Goal: Find specific page/section: Find specific page/section

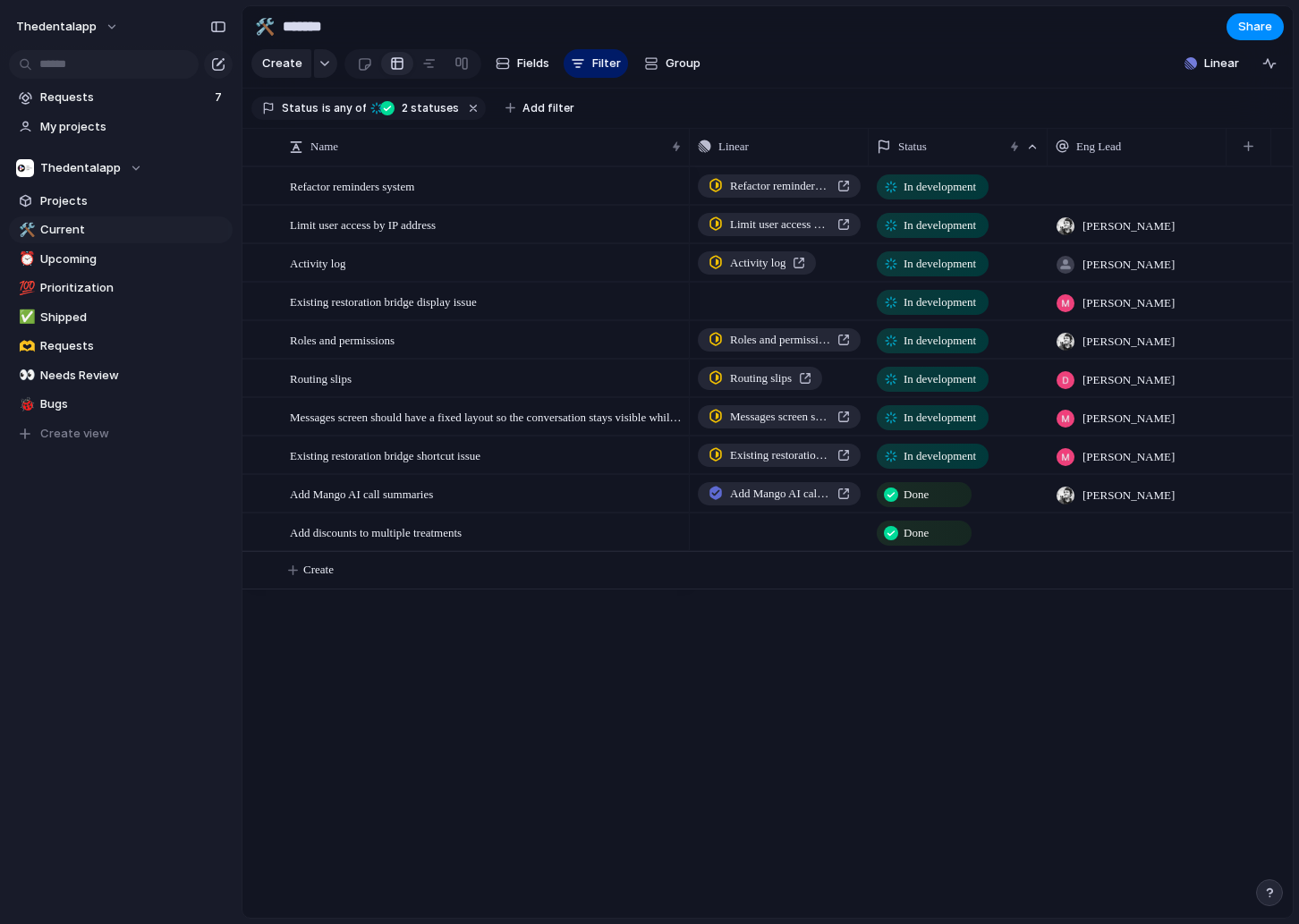
click at [926, 269] on span "In development" at bounding box center [940, 264] width 72 height 18
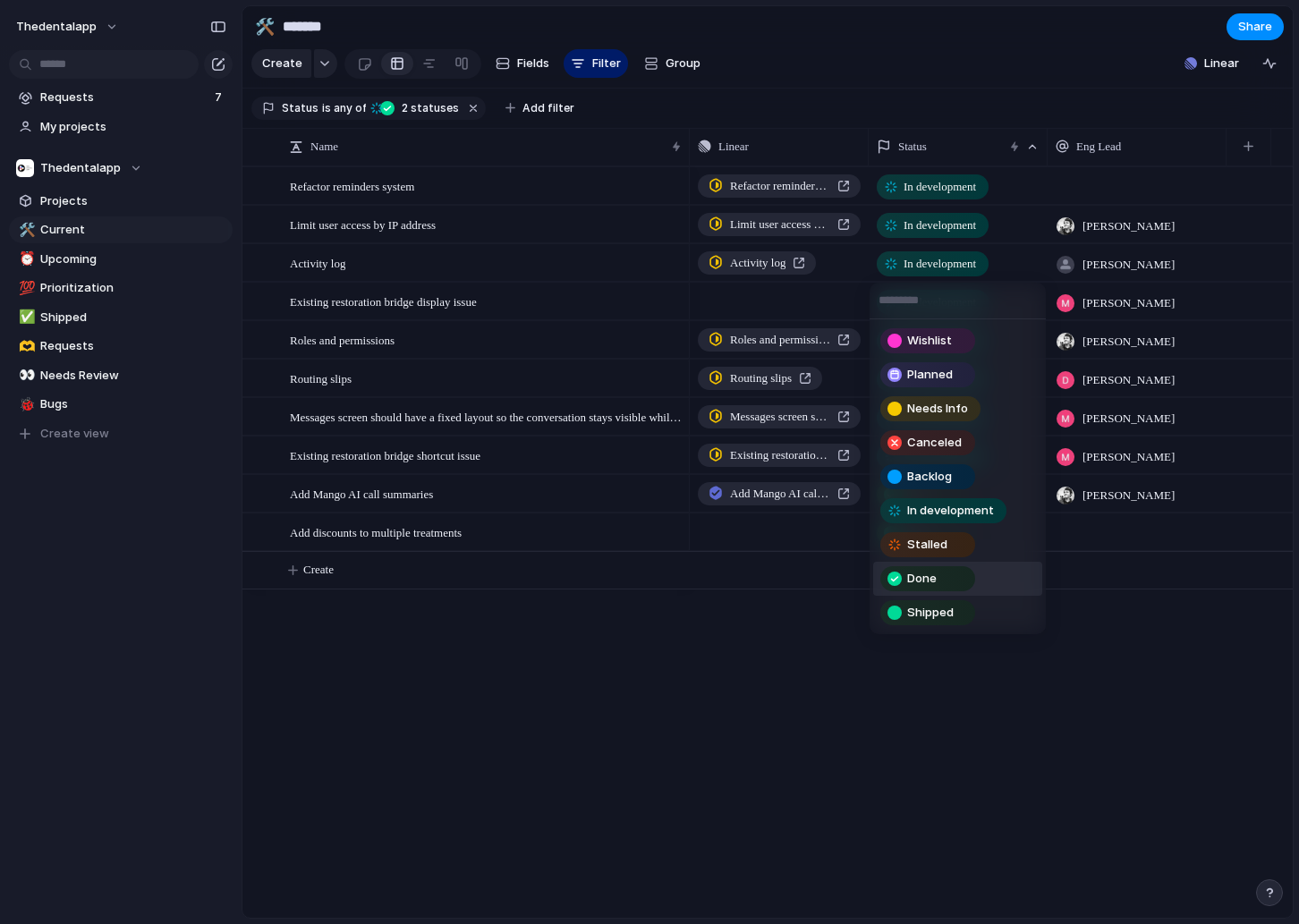
click at [928, 579] on span "Done" at bounding box center [922, 578] width 30 height 18
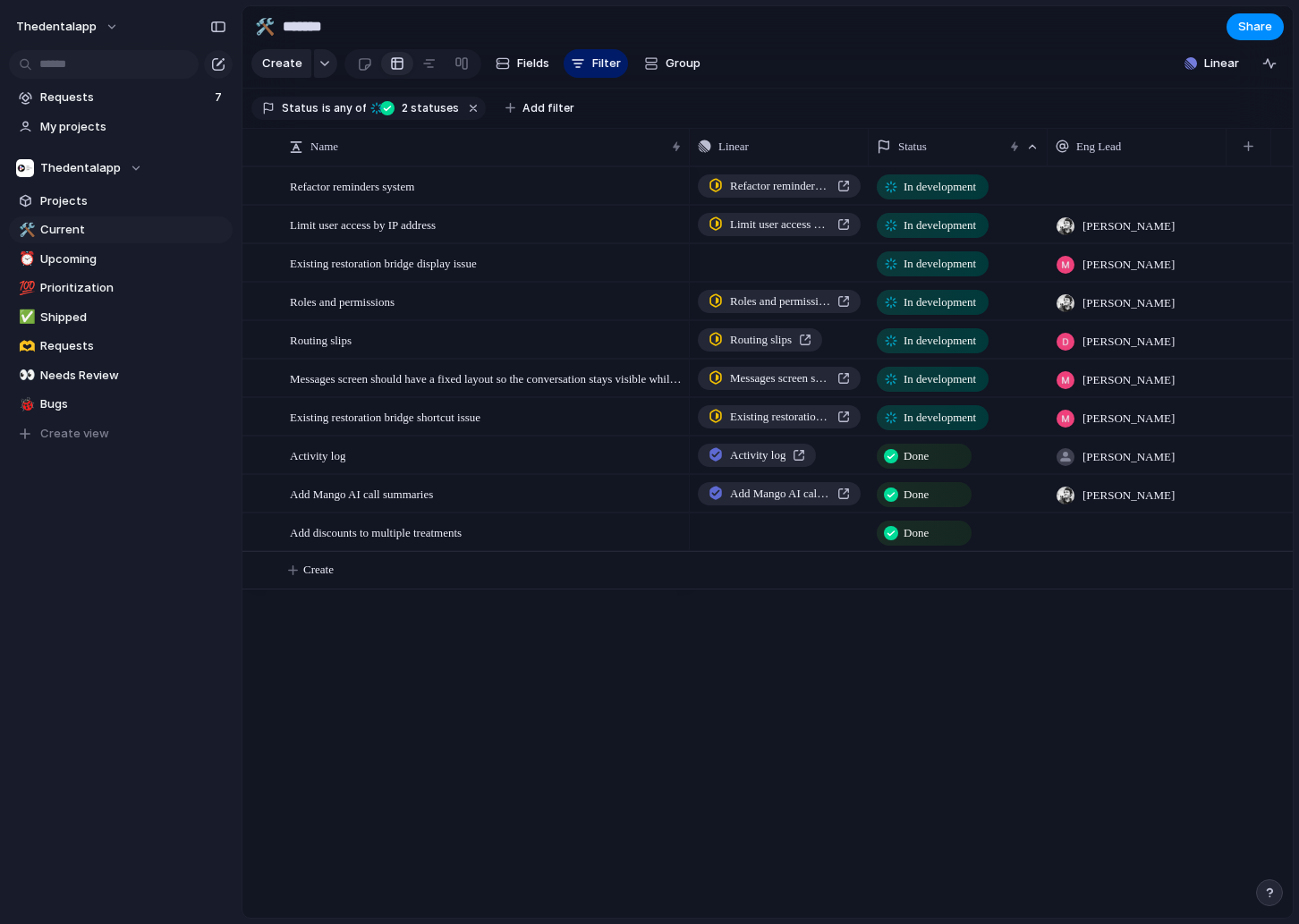
click at [955, 337] on span "In development" at bounding box center [940, 340] width 72 height 18
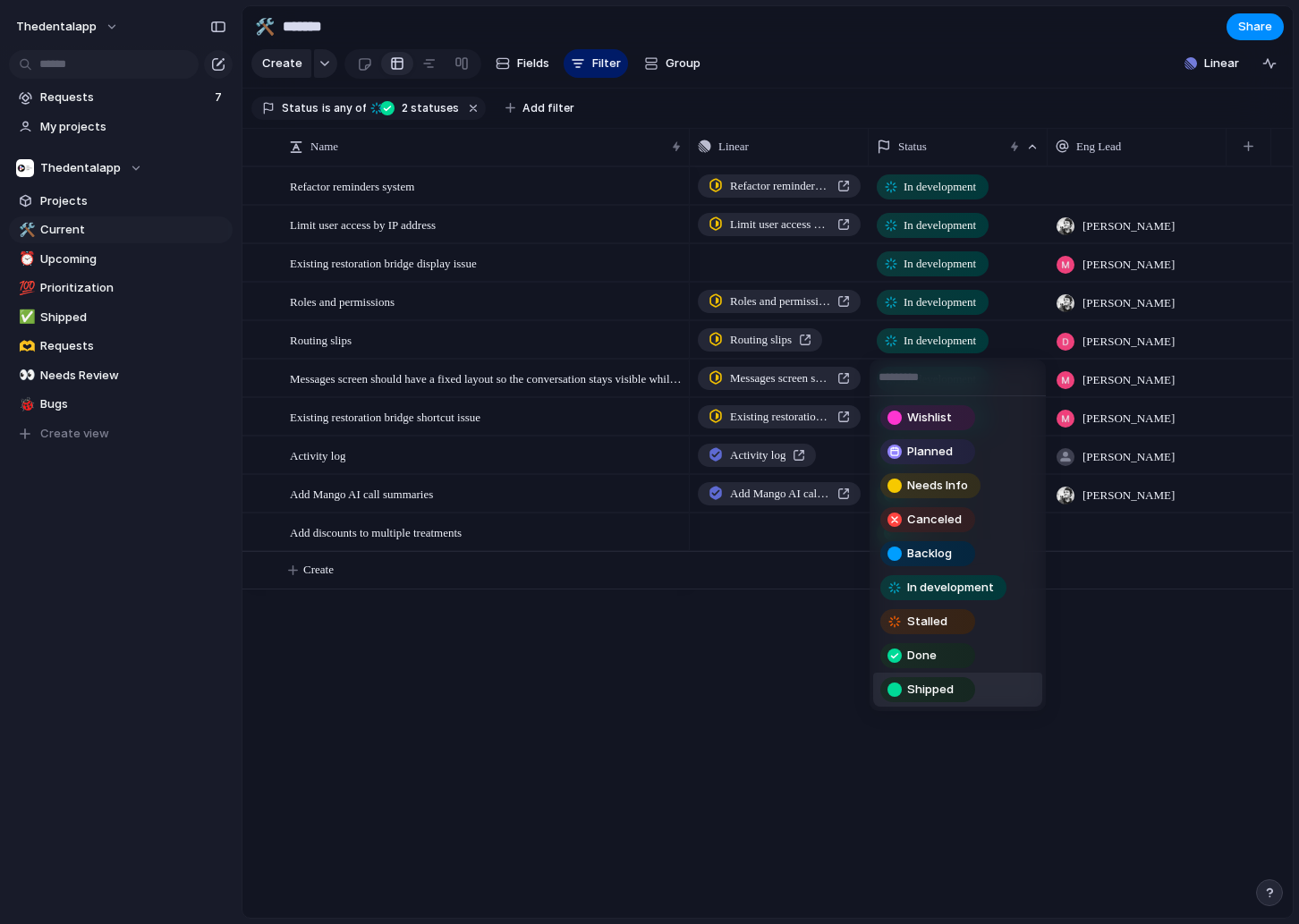
click at [930, 693] on span "Shipped" at bounding box center [930, 689] width 47 height 18
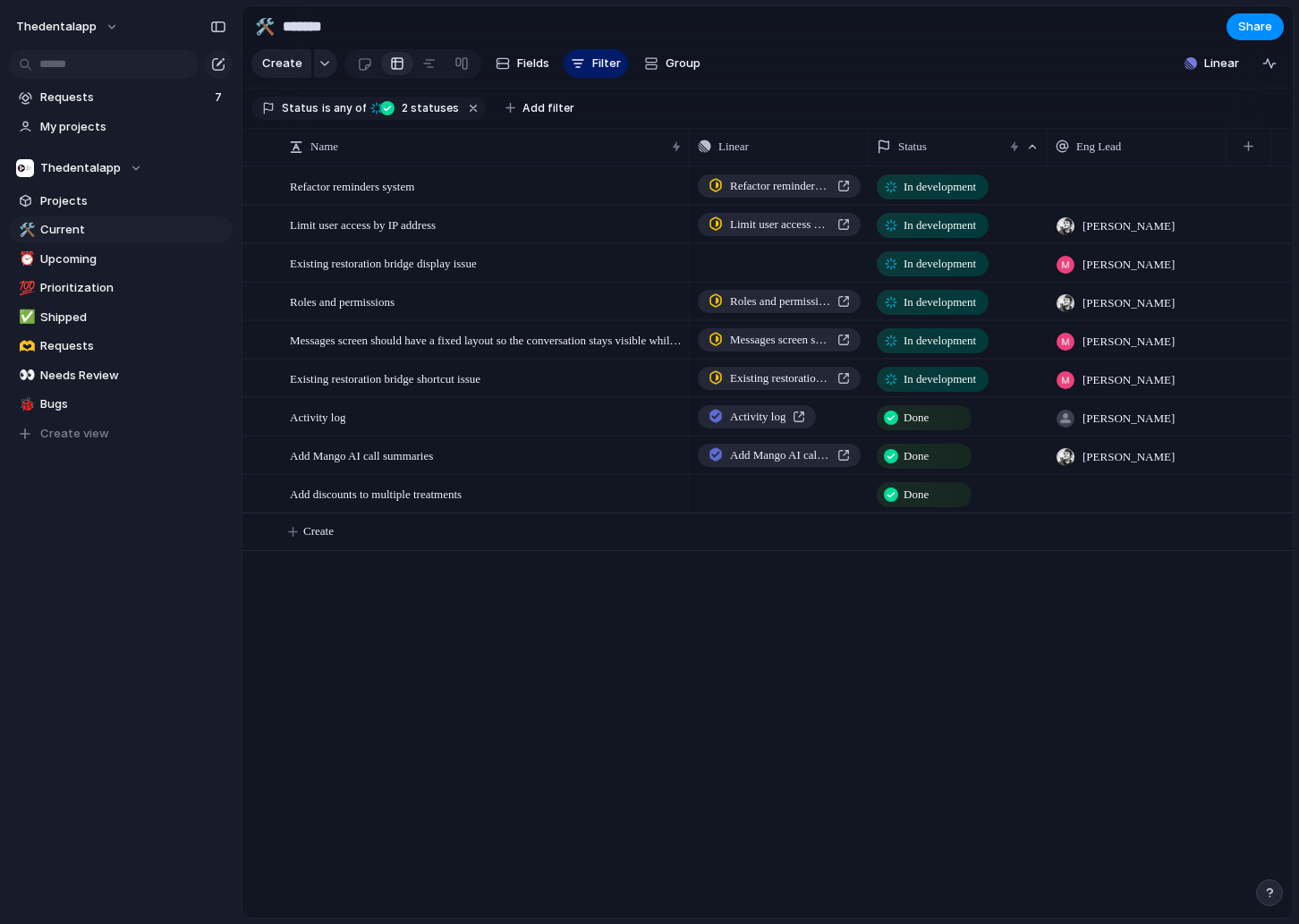
click at [914, 347] on span "In development" at bounding box center [940, 340] width 72 height 18
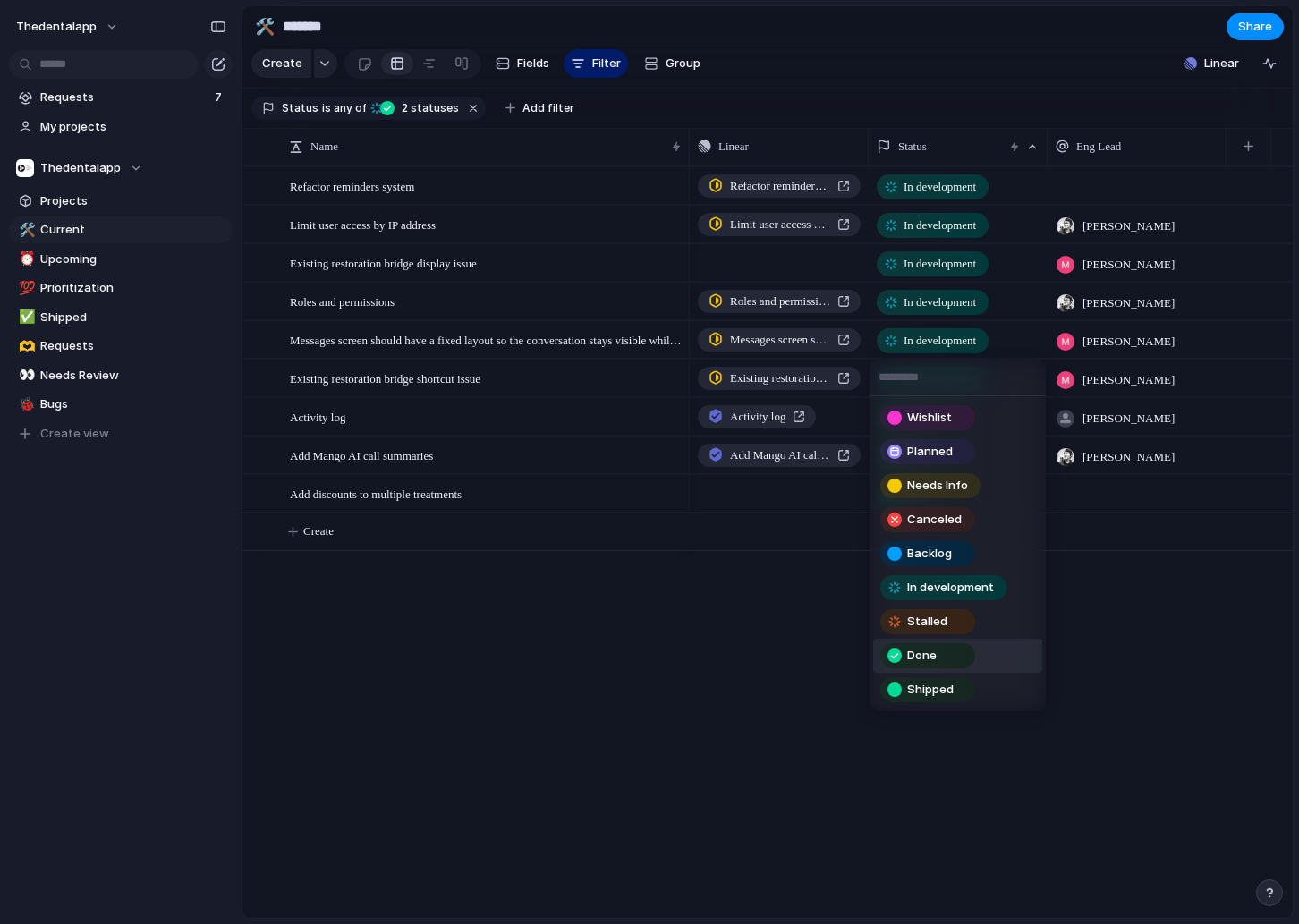
click at [922, 652] on span "Done" at bounding box center [922, 655] width 30 height 18
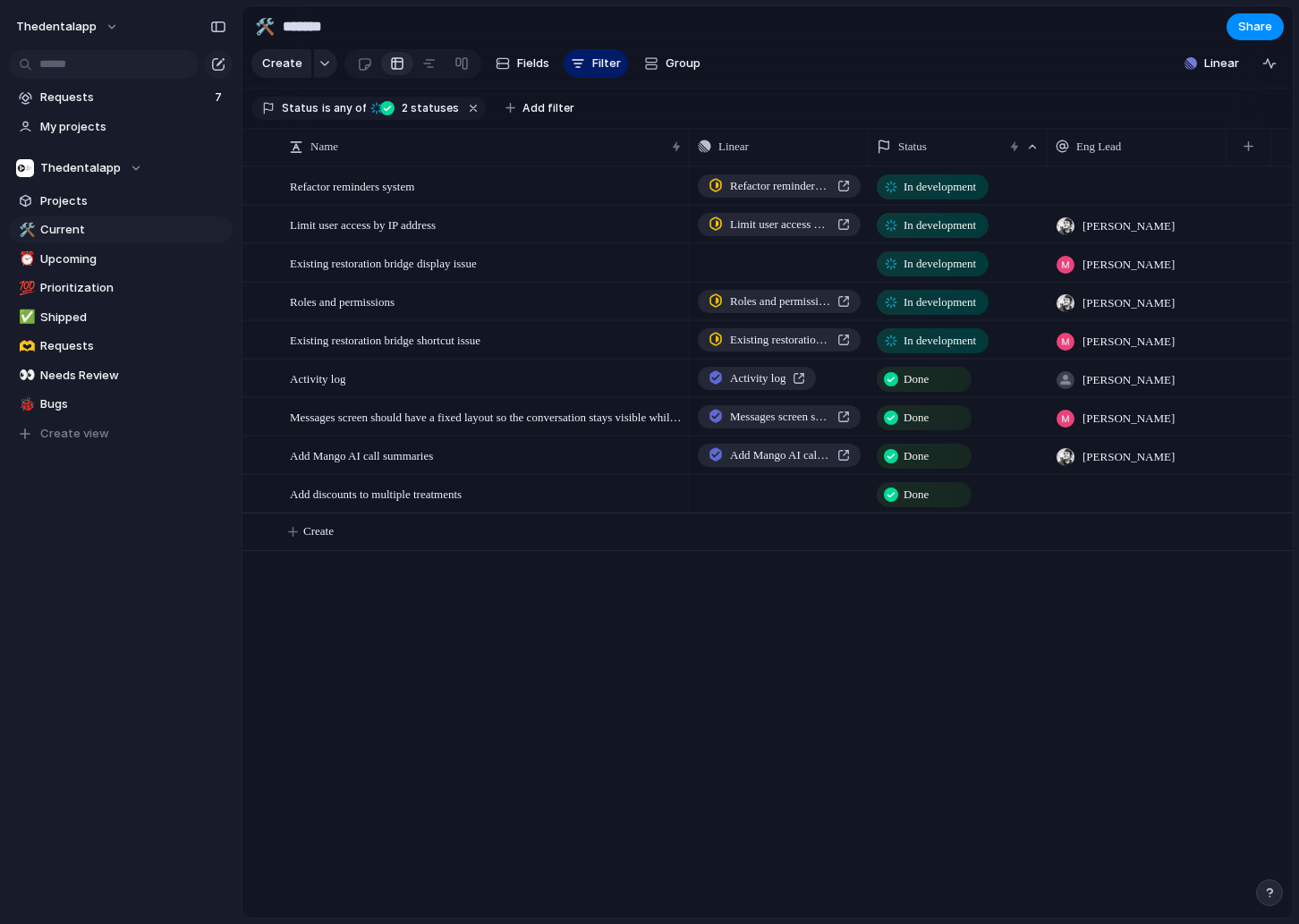
click at [929, 271] on span "In development" at bounding box center [940, 264] width 72 height 18
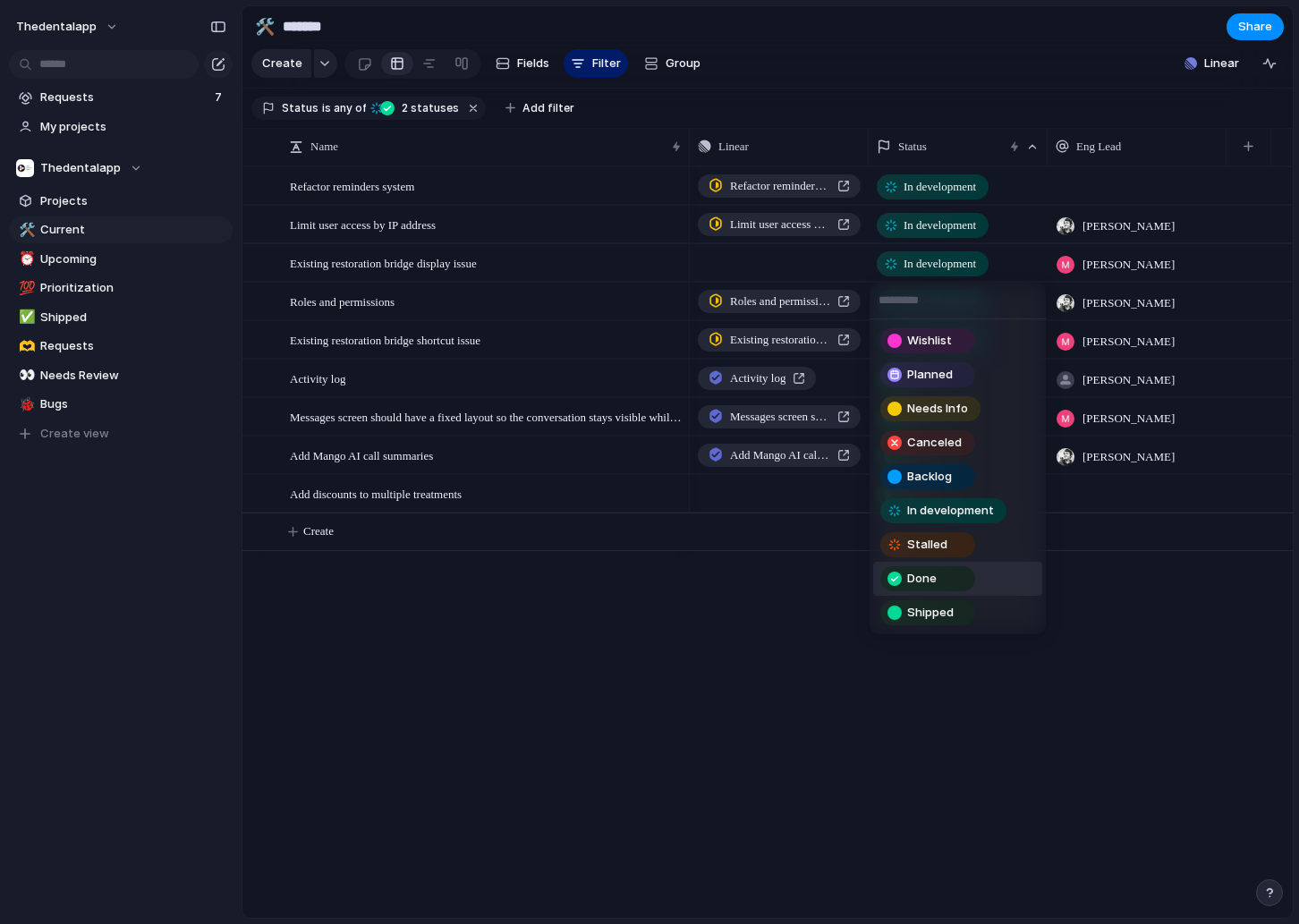
click at [921, 591] on div "Done" at bounding box center [928, 578] width 95 height 25
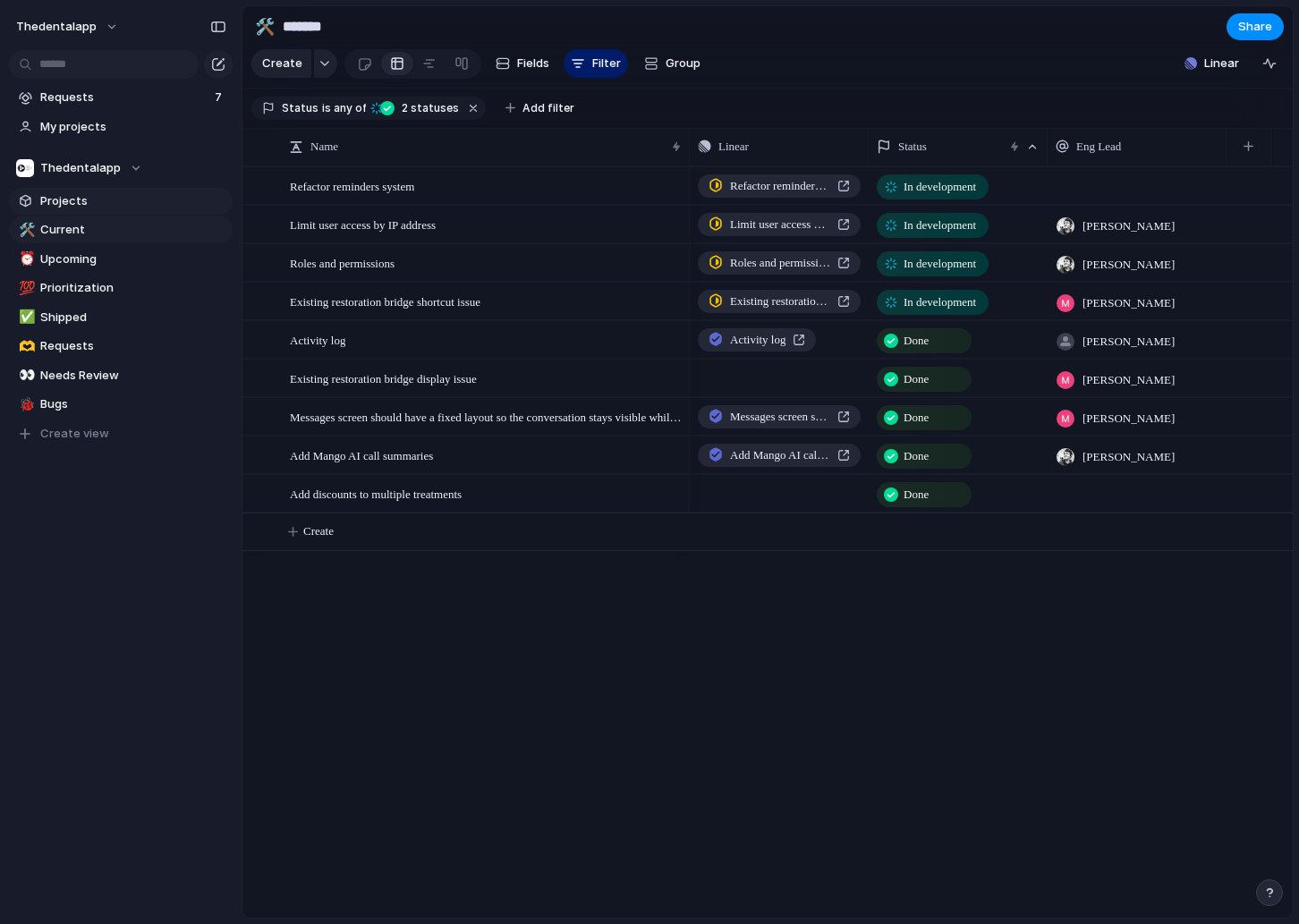
click at [82, 202] on span "Projects" at bounding box center [132, 201] width 186 height 18
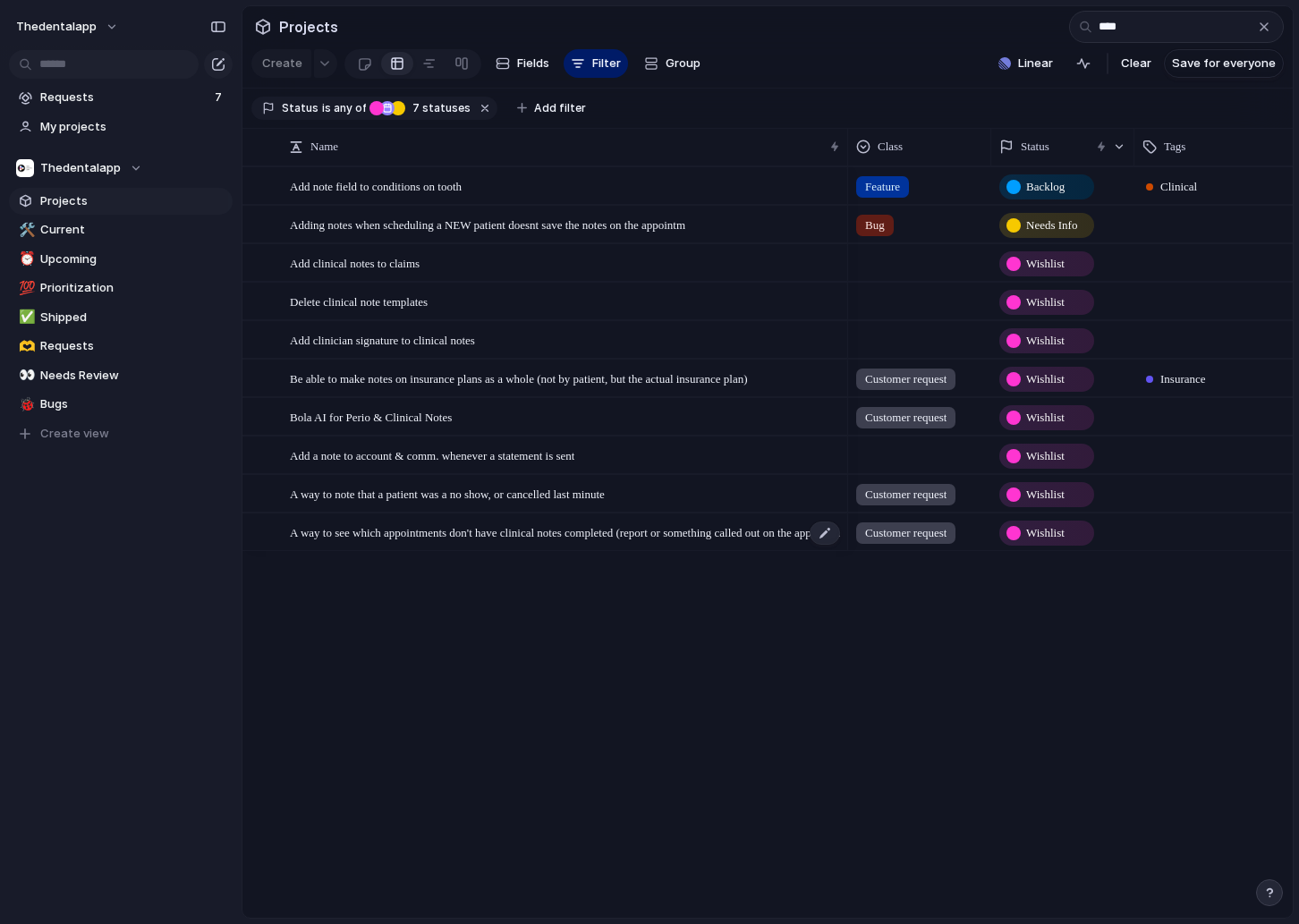
type input "****"
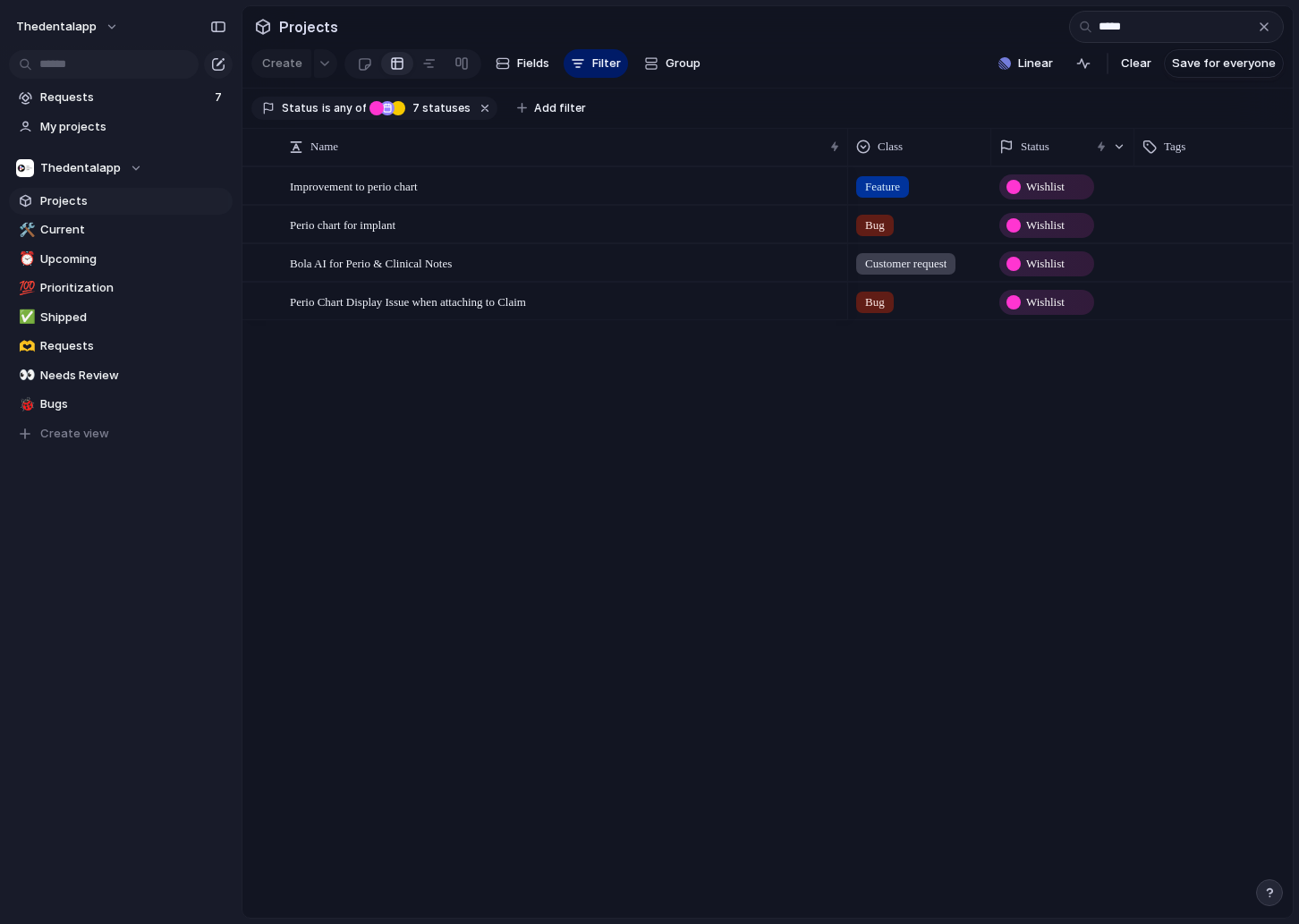
click at [1059, 185] on span "Wishlist" at bounding box center [1045, 187] width 38 height 18
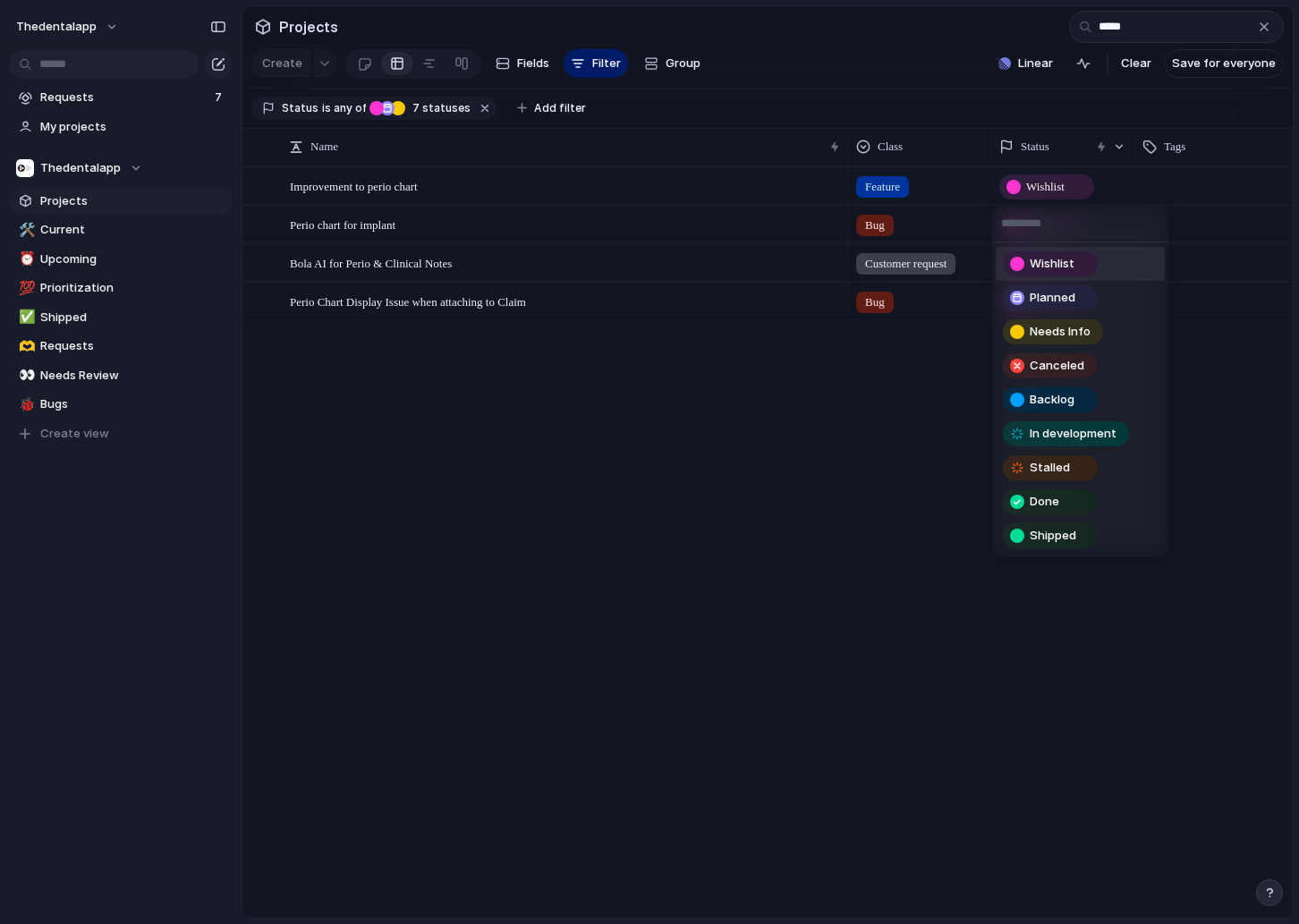
click at [814, 467] on div "Wishlist Planned Needs Info Canceled Backlog In development Stalled Done Shipped" at bounding box center [649, 462] width 1299 height 924
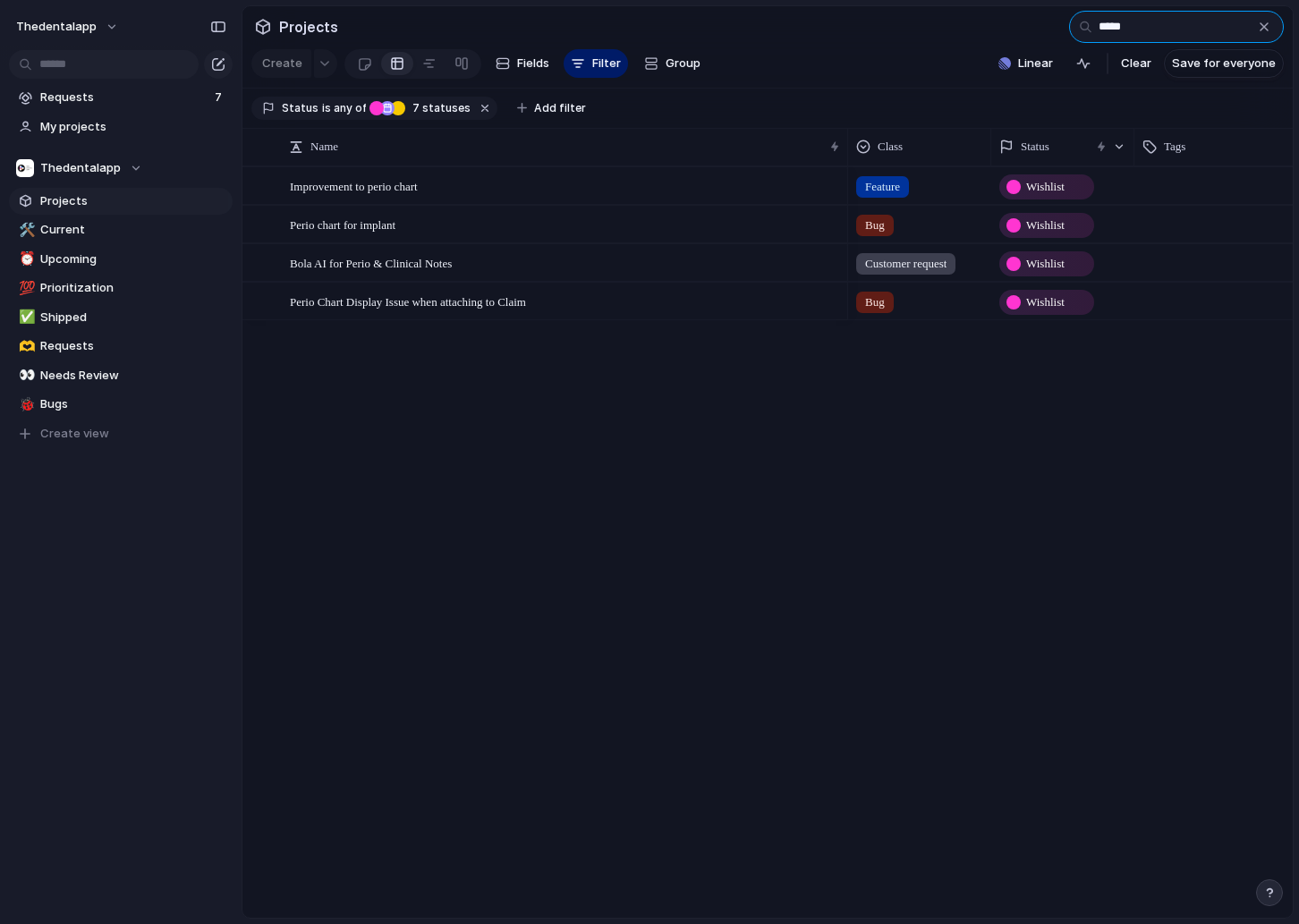
click at [1128, 25] on input "*****" at bounding box center [1176, 27] width 214 height 32
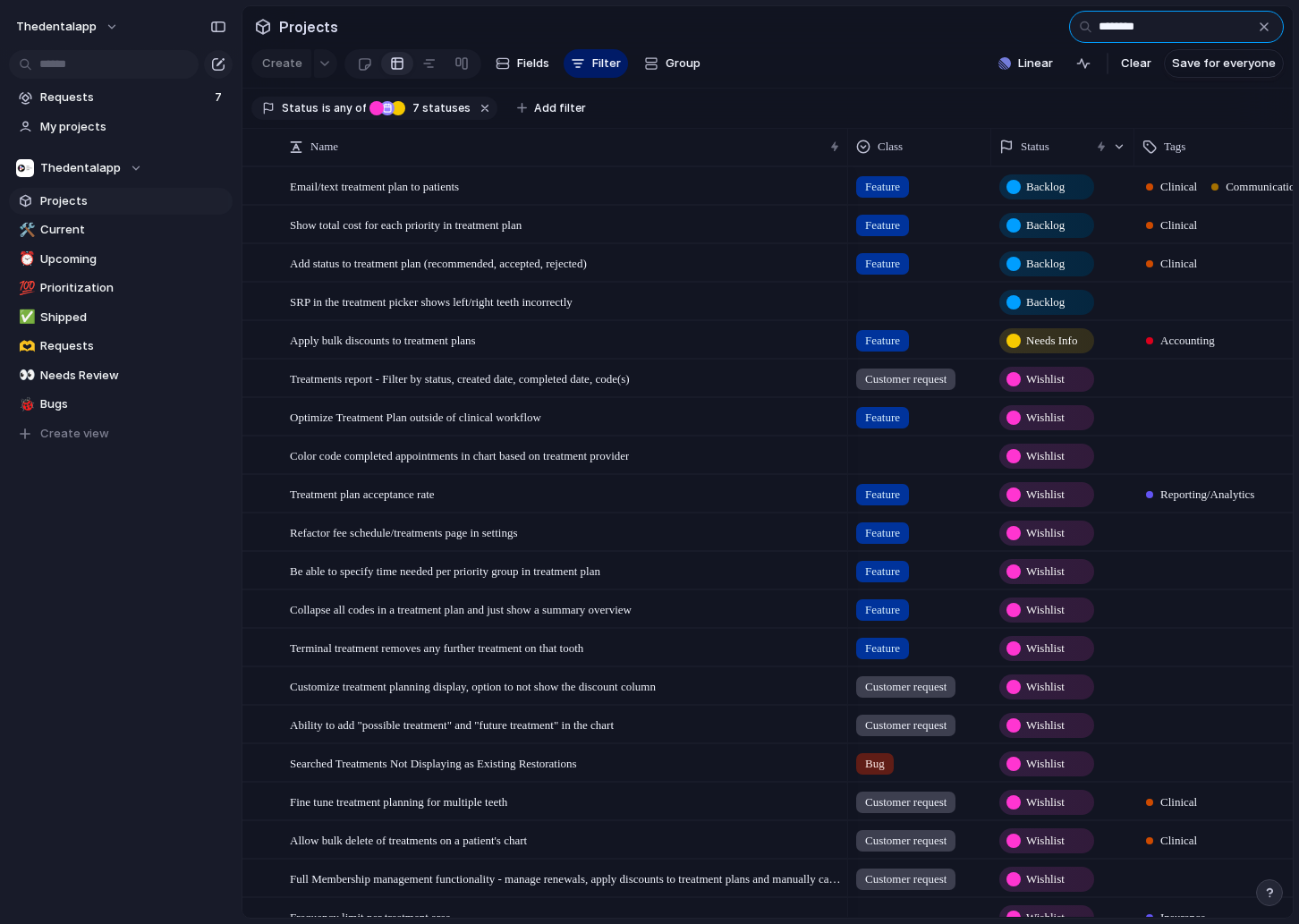
type input "*********"
click at [73, 275] on link "💯 Prioritization" at bounding box center [120, 288] width 224 height 27
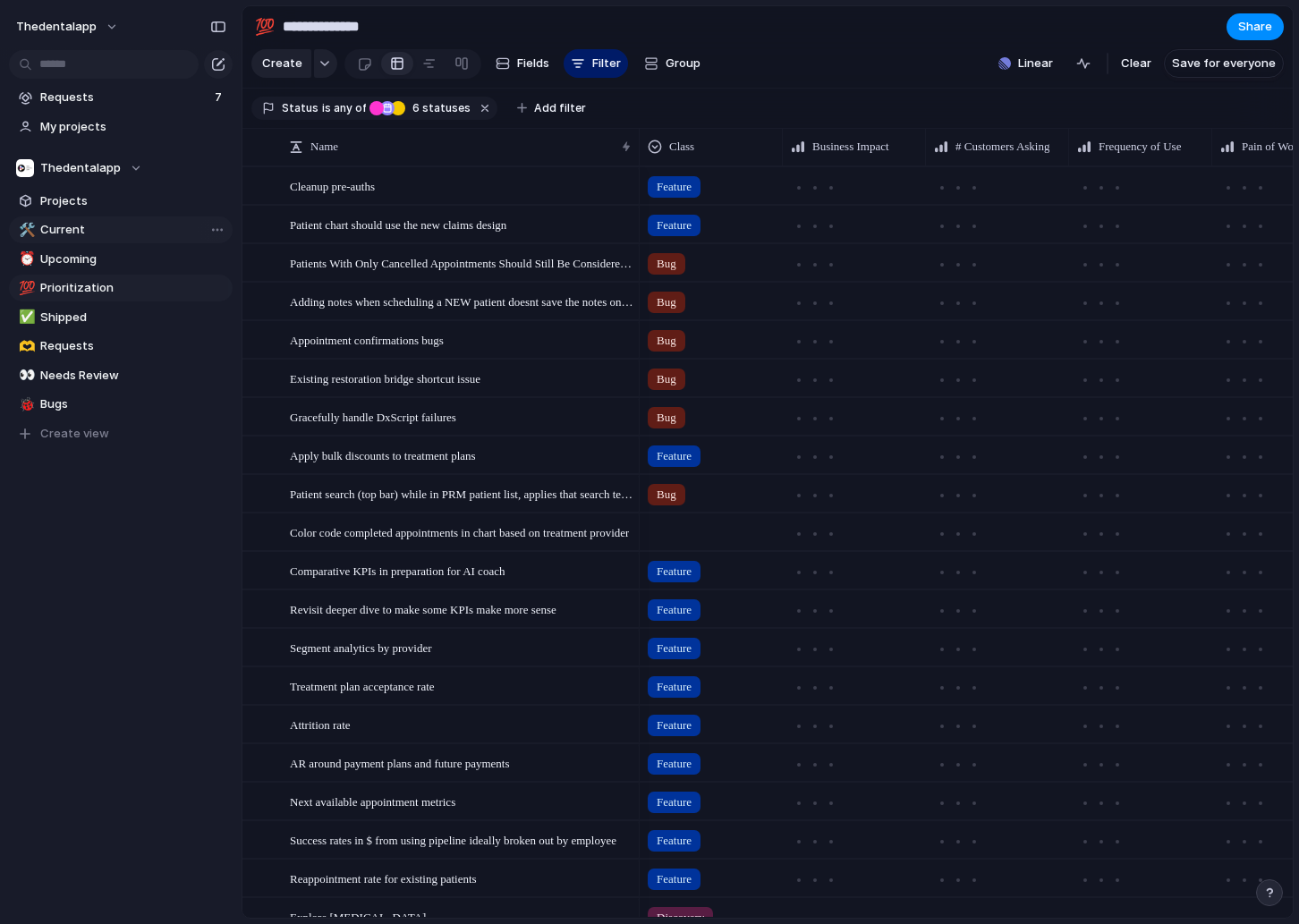
click at [127, 225] on span "Current" at bounding box center [132, 230] width 186 height 18
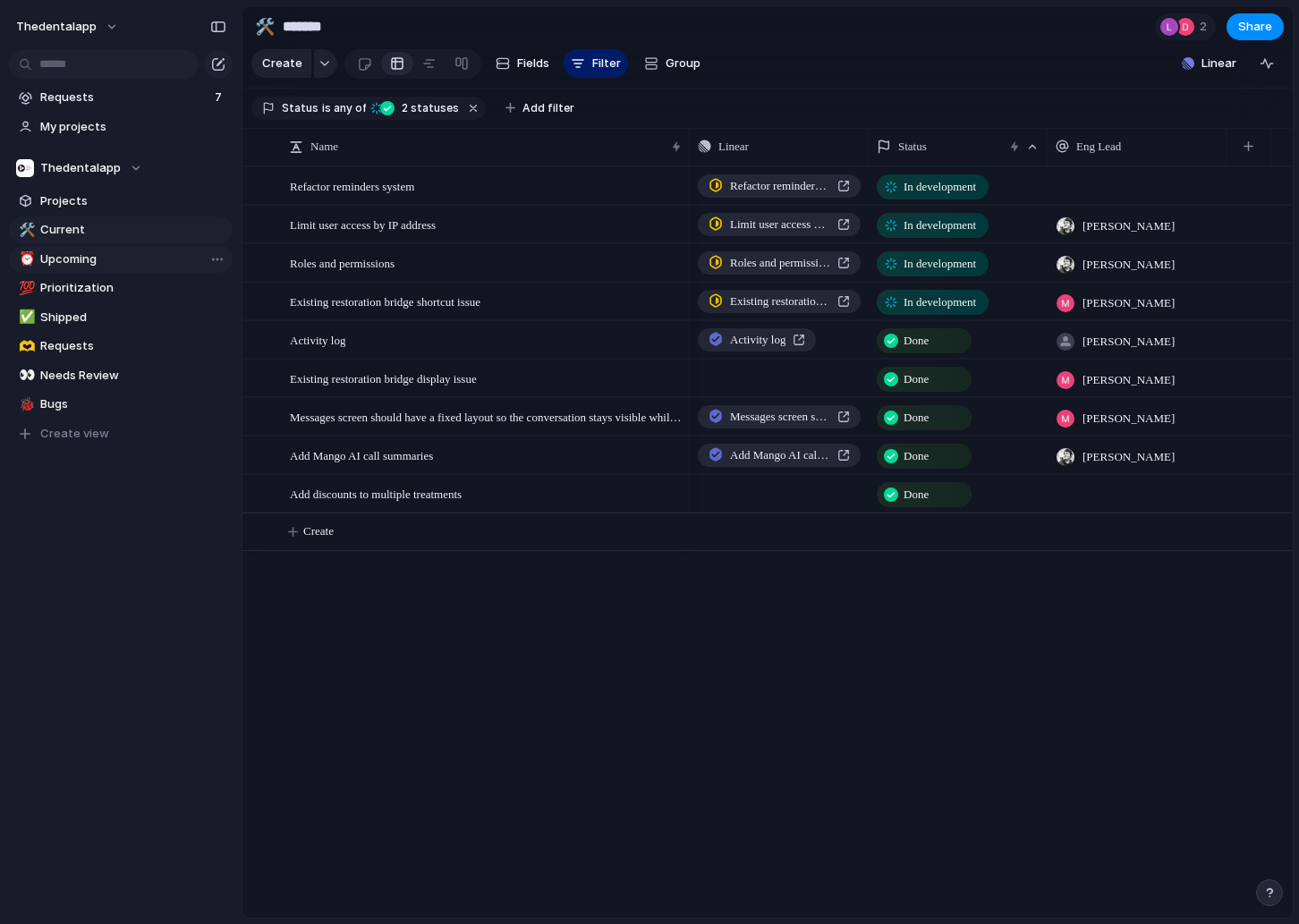
click at [67, 255] on span "Upcoming" at bounding box center [132, 259] width 186 height 18
type input "********"
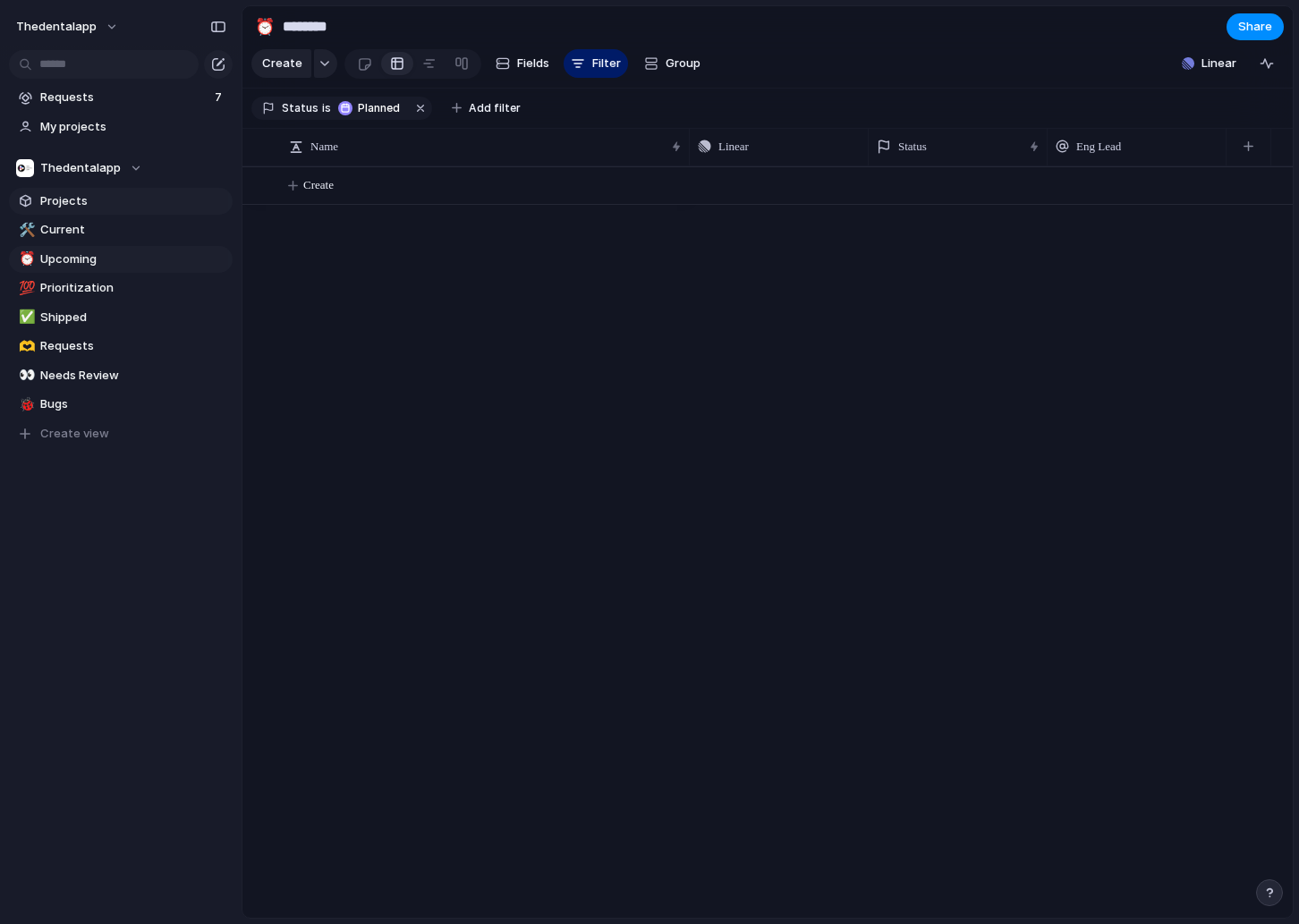
click at [67, 201] on span "Projects" at bounding box center [132, 201] width 186 height 18
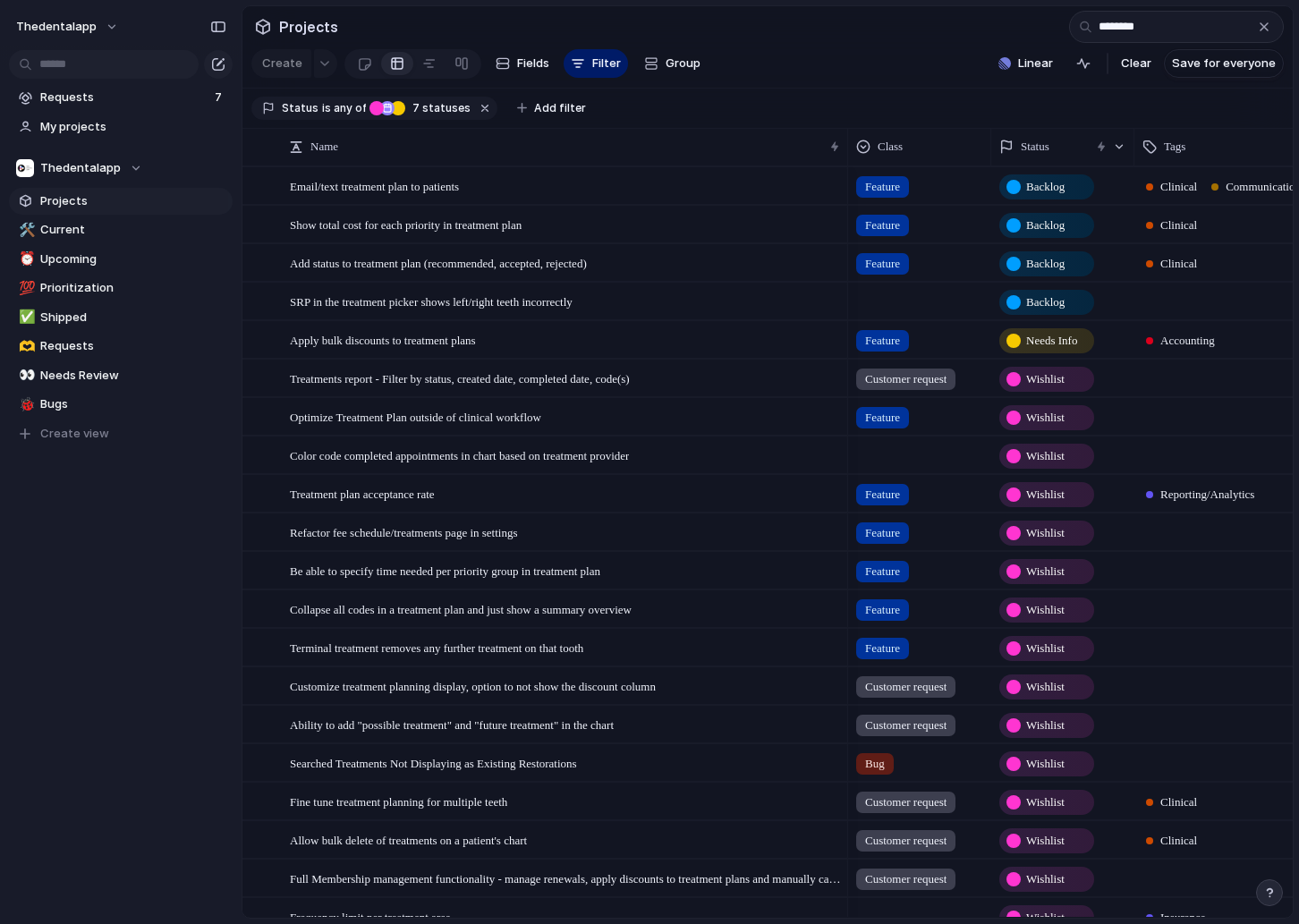
click at [876, 185] on span "Feature" at bounding box center [883, 187] width 35 height 18
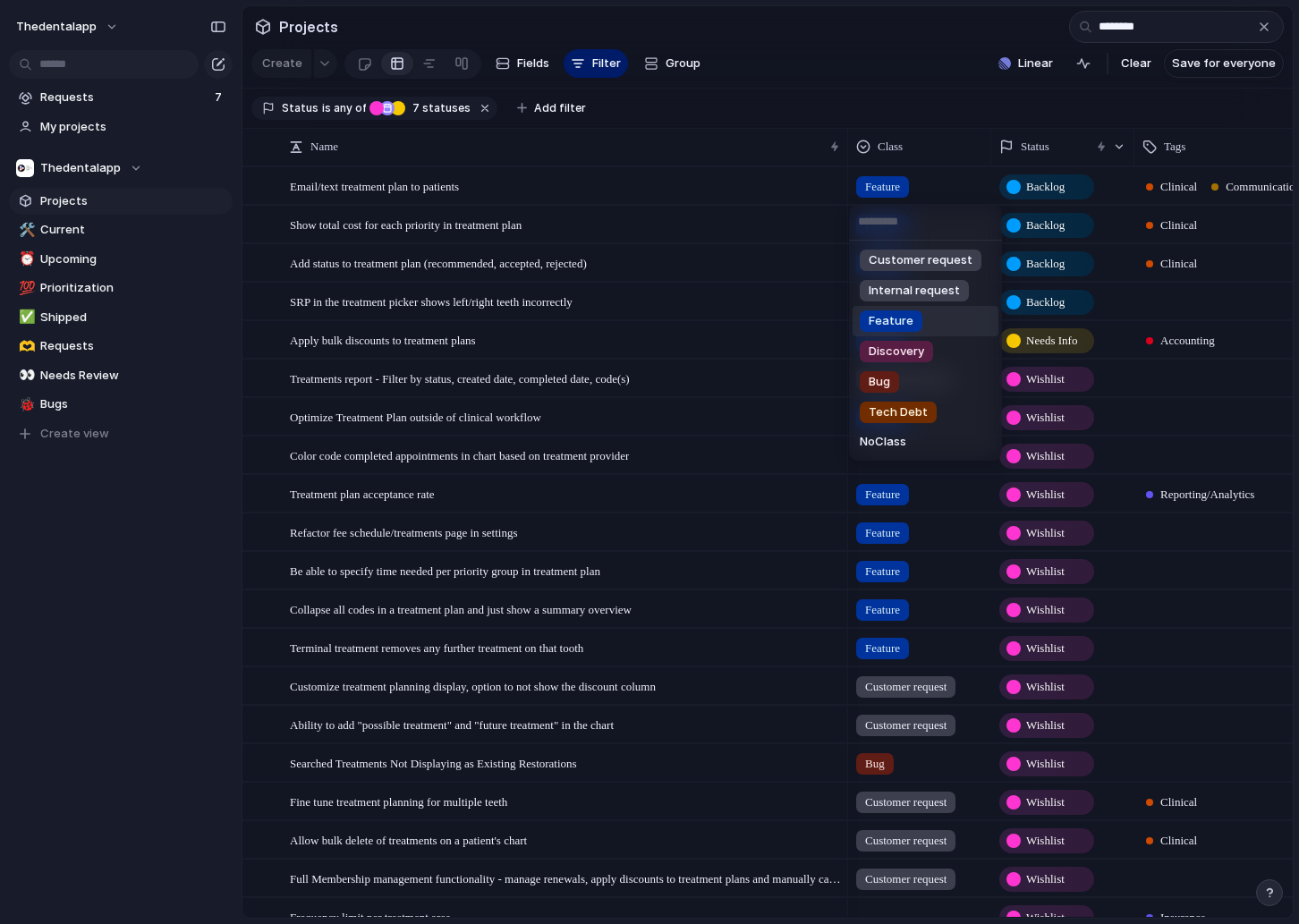
click at [876, 185] on div "Customer request Internal request Feature Discovery Bug Tech Debt No Class" at bounding box center [649, 462] width 1299 height 924
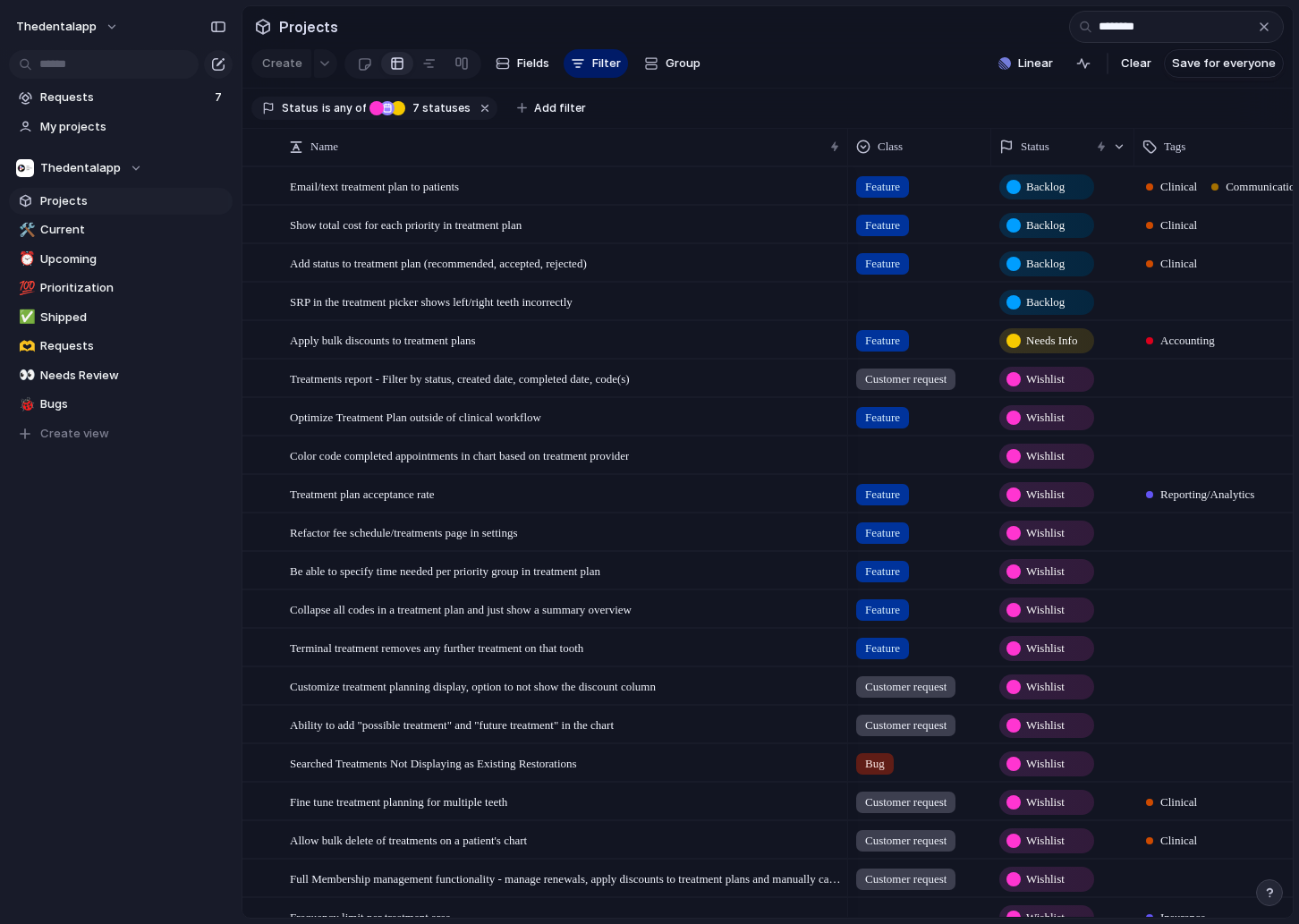
click at [1054, 179] on span "Backlog" at bounding box center [1045, 187] width 38 height 18
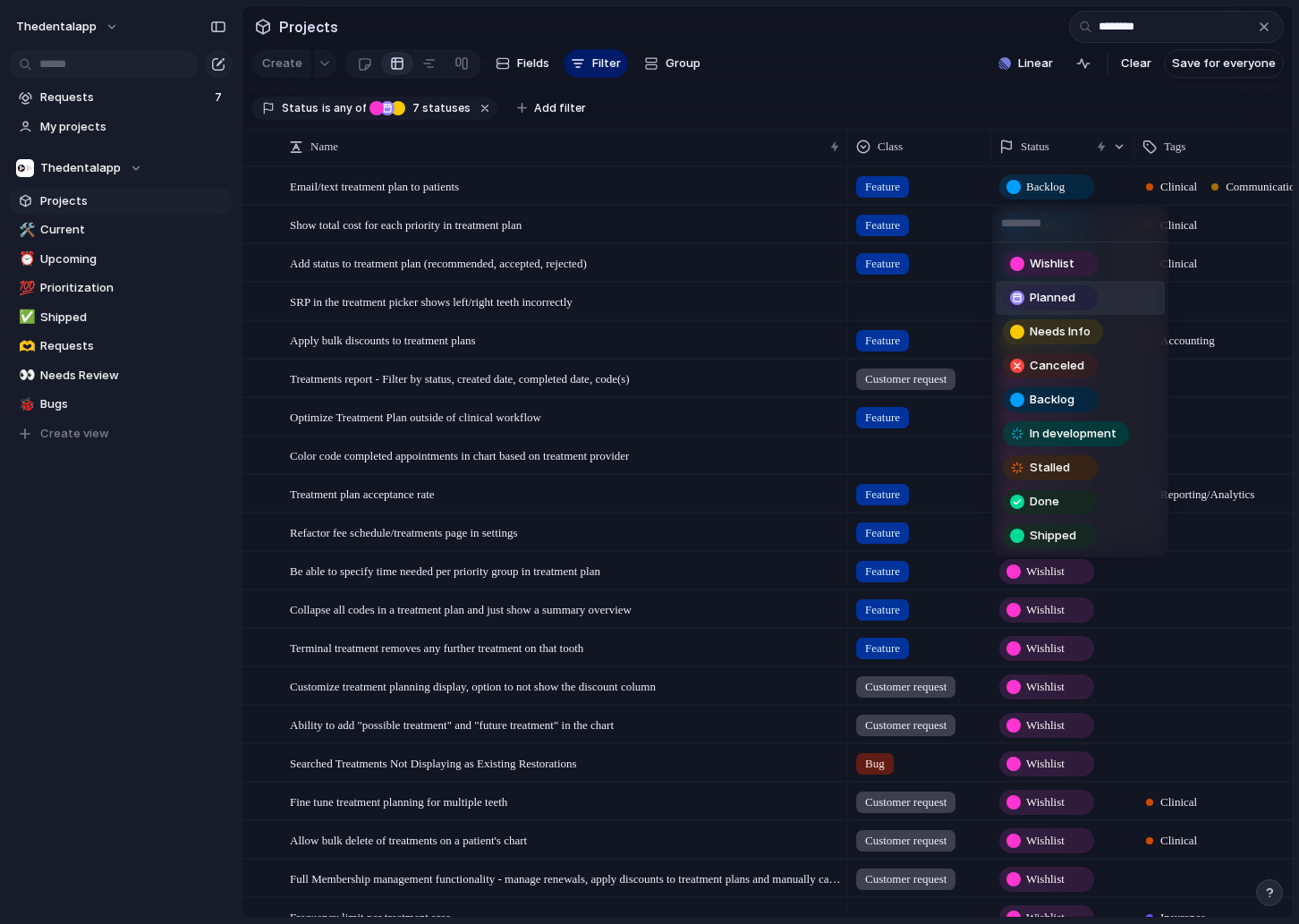
click at [1045, 294] on span "Planned" at bounding box center [1053, 297] width 46 height 18
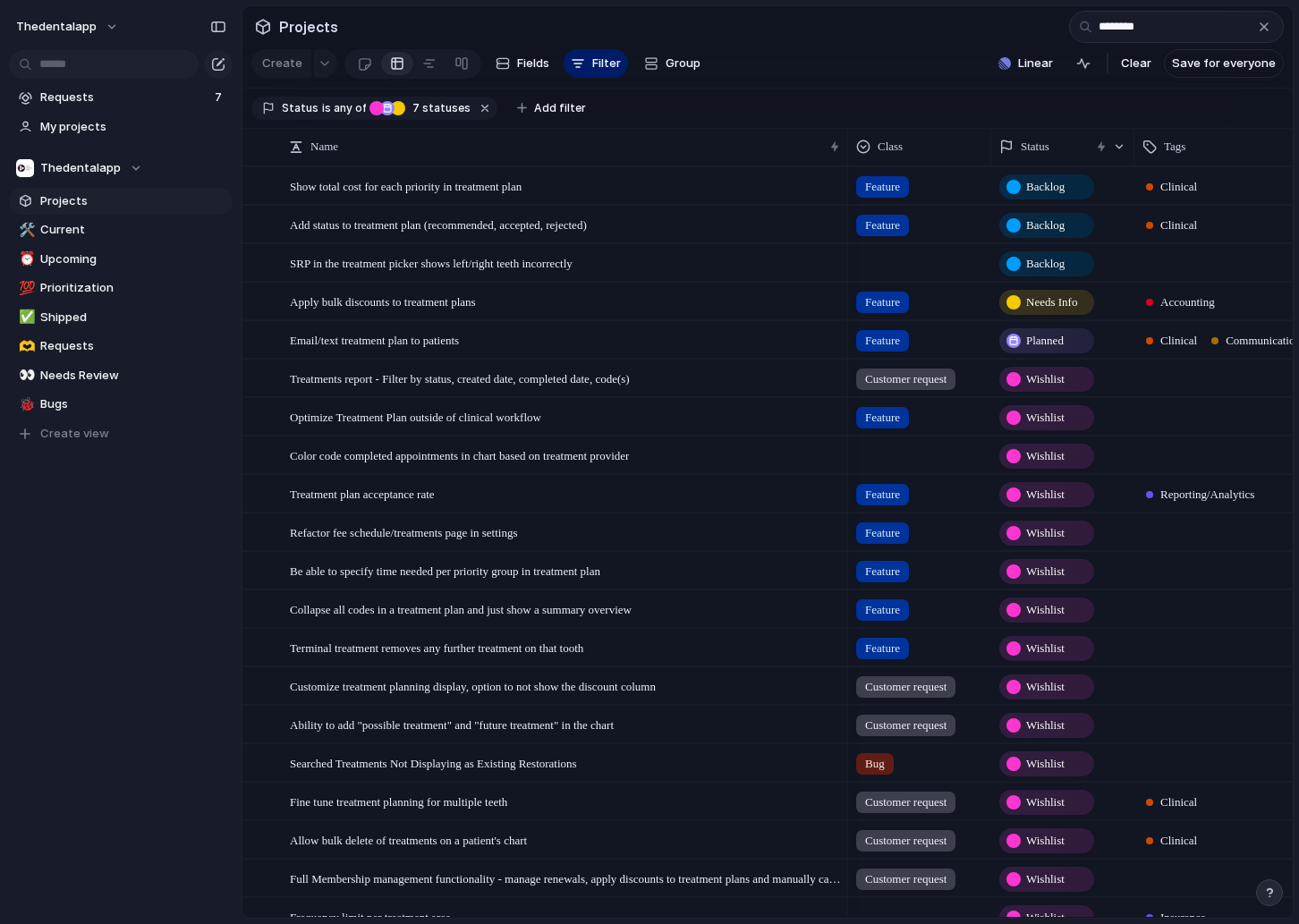
click at [1039, 297] on span "Needs Info" at bounding box center [1052, 302] width 51 height 18
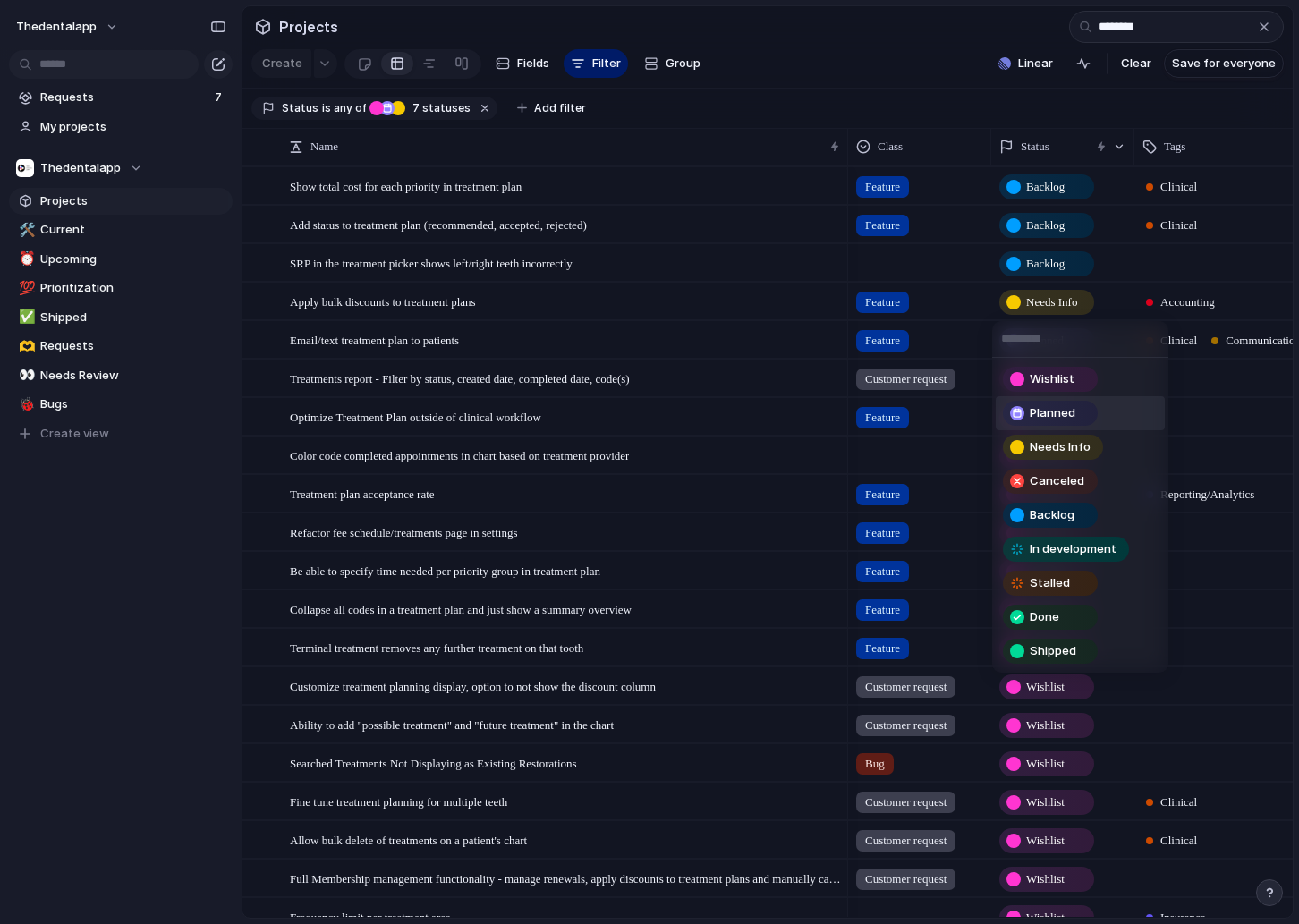
click at [1048, 415] on span "Planned" at bounding box center [1053, 412] width 46 height 18
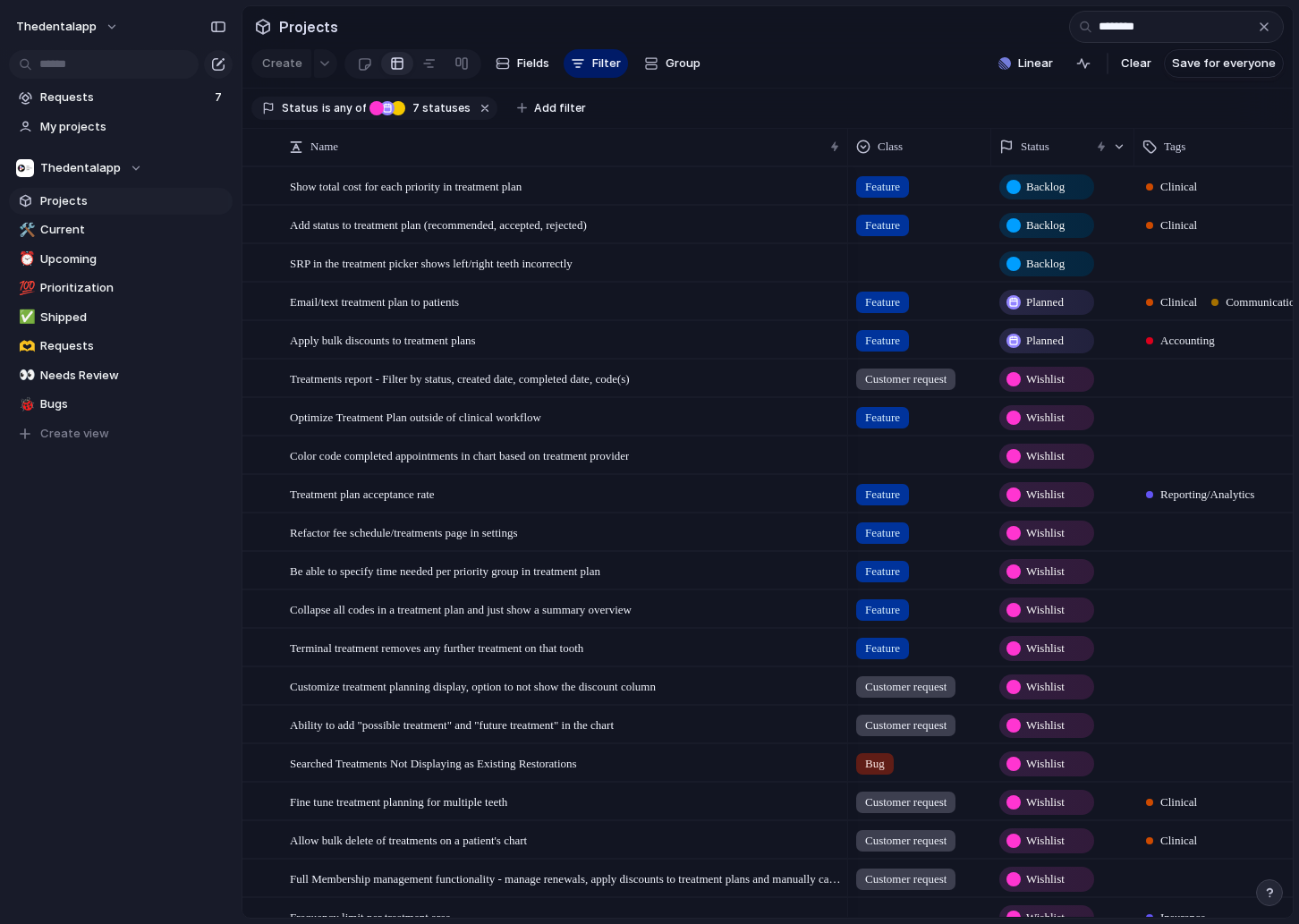
click at [1029, 262] on span "Backlog" at bounding box center [1045, 264] width 38 height 18
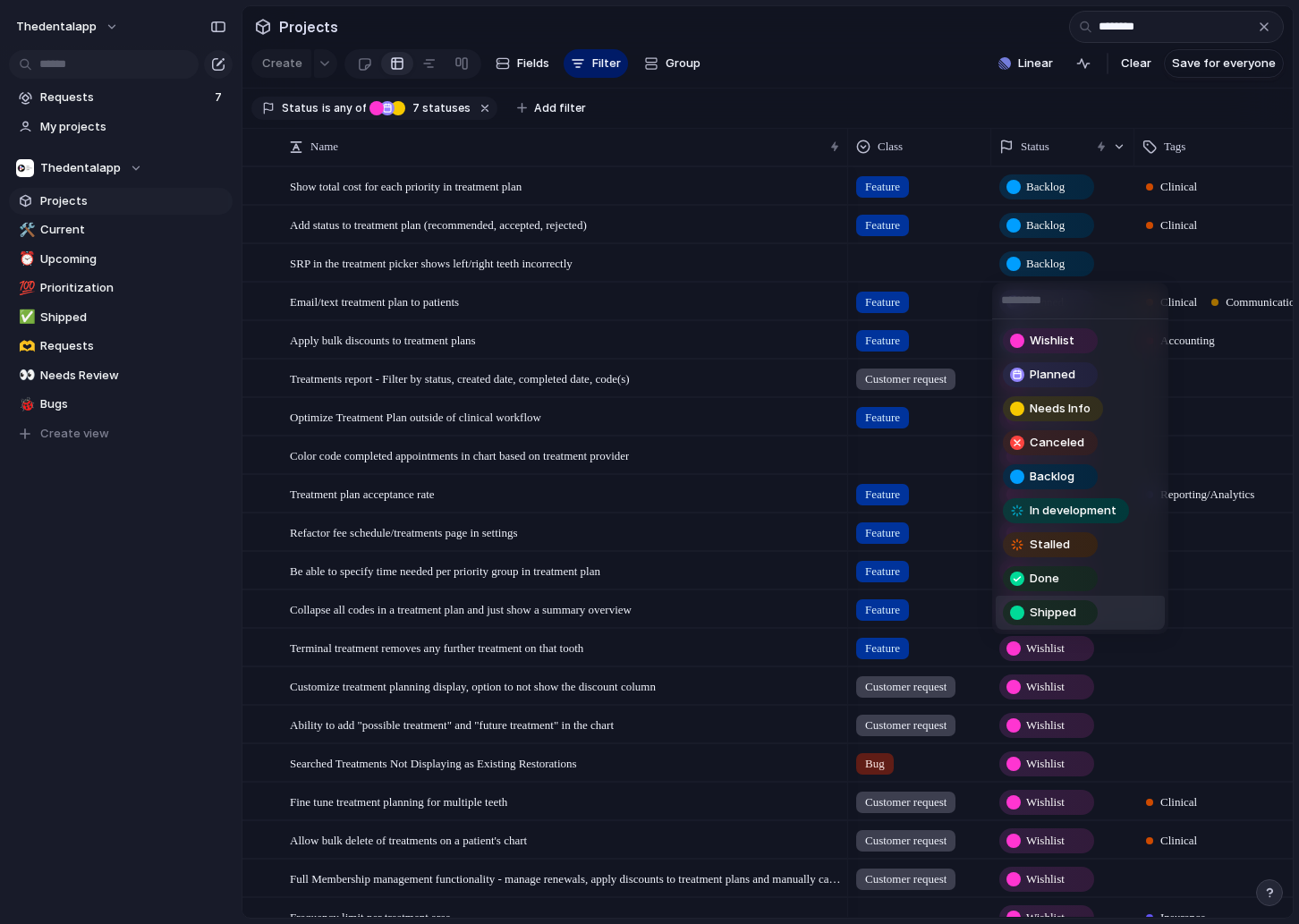
click at [1046, 620] on span "Shipped" at bounding box center [1053, 613] width 47 height 18
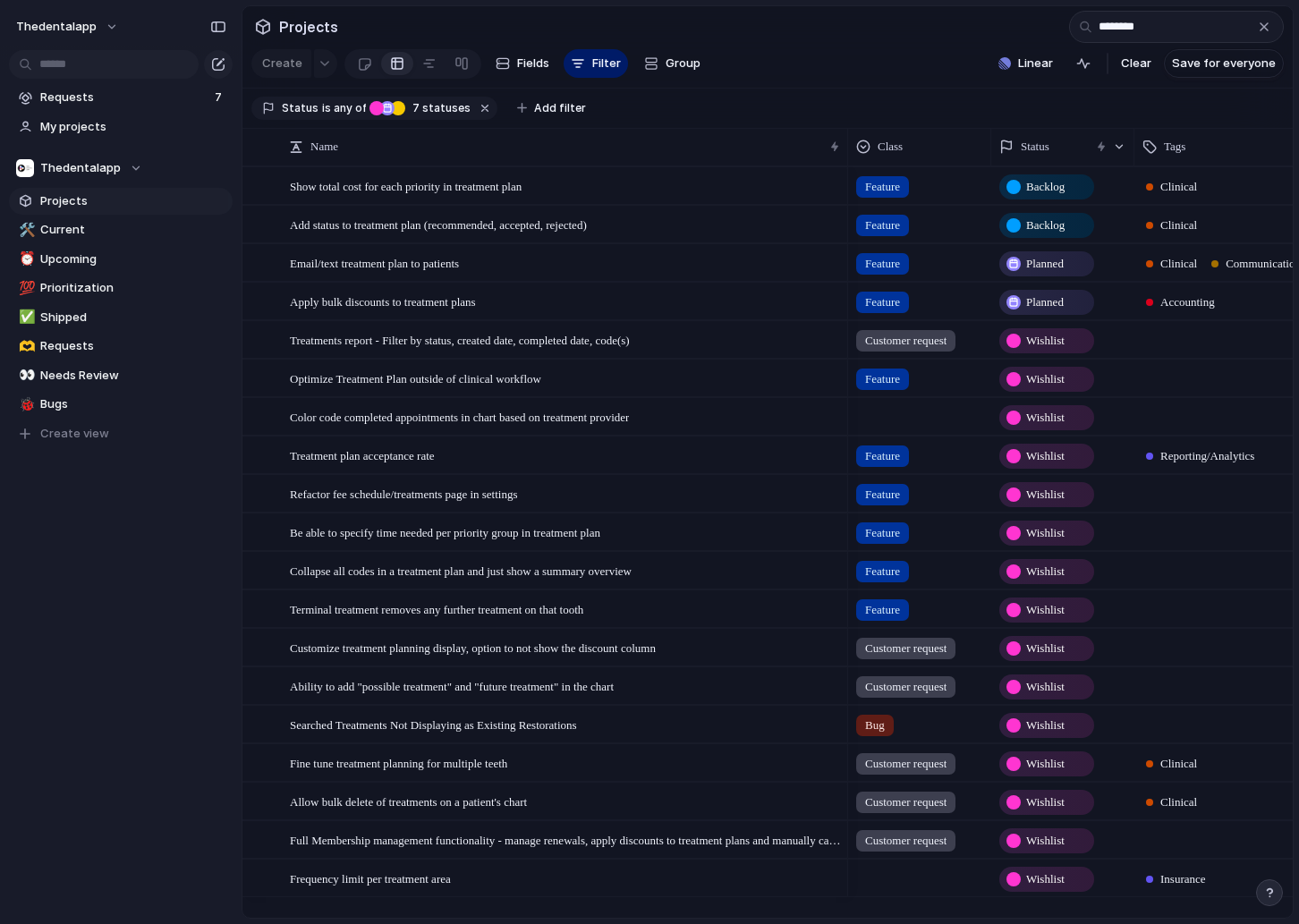
click at [1049, 181] on span "Backlog" at bounding box center [1045, 187] width 38 height 18
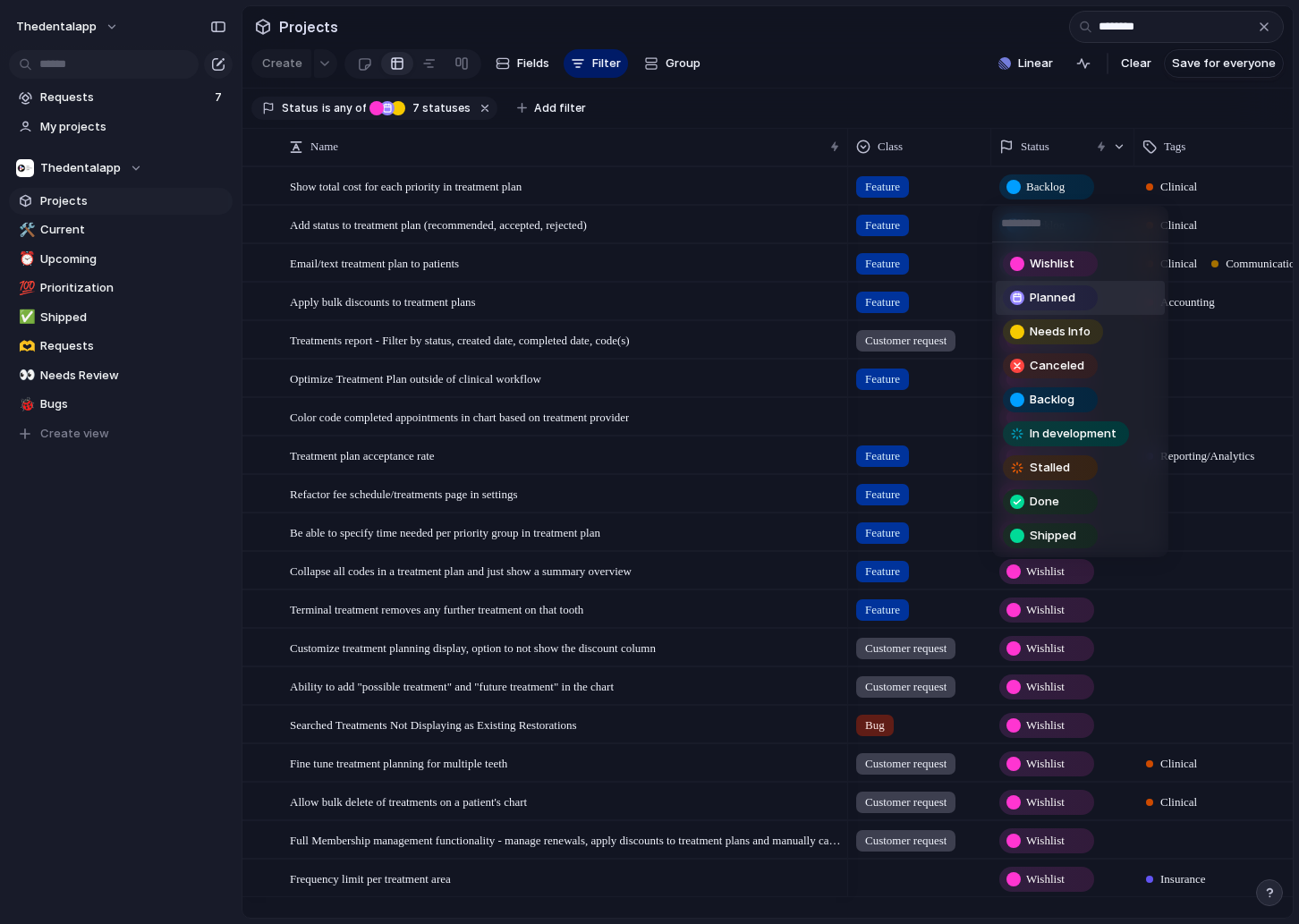
click at [1051, 291] on span "Planned" at bounding box center [1053, 297] width 46 height 18
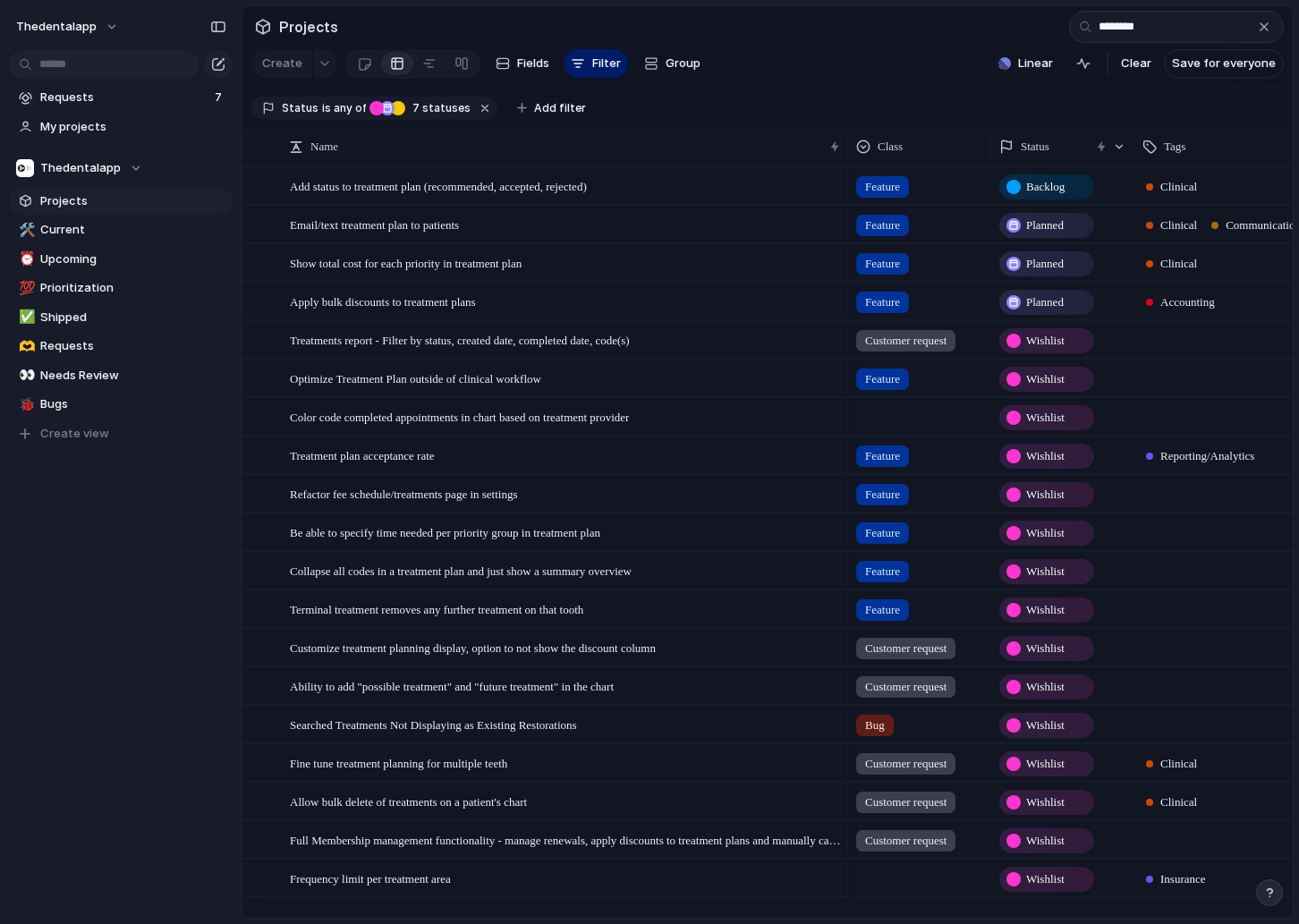
click at [1040, 338] on span "Wishlist" at bounding box center [1045, 340] width 38 height 18
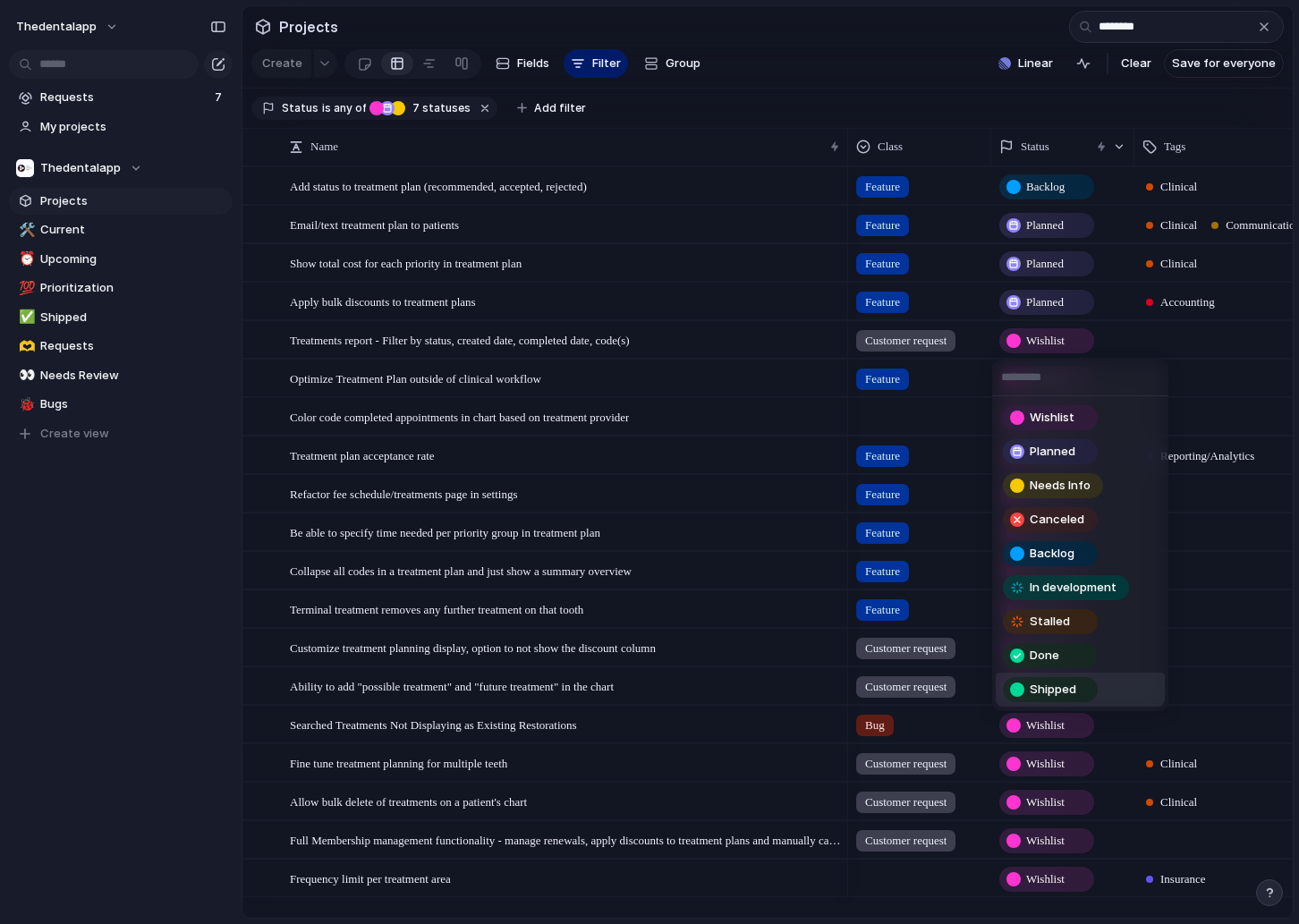
click at [1042, 696] on span "Shipped" at bounding box center [1053, 689] width 47 height 18
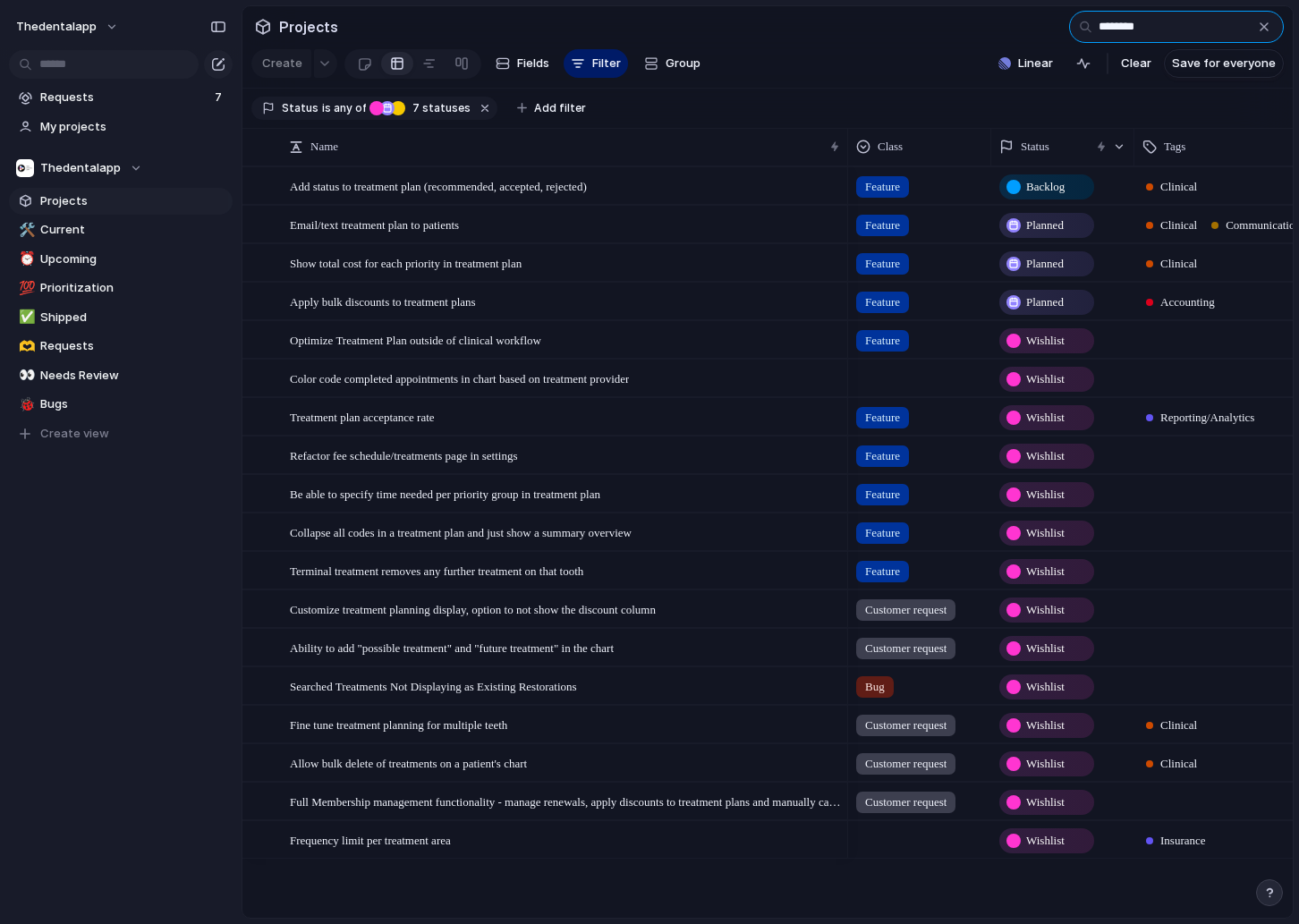
click at [1126, 20] on input "********" at bounding box center [1176, 27] width 214 height 32
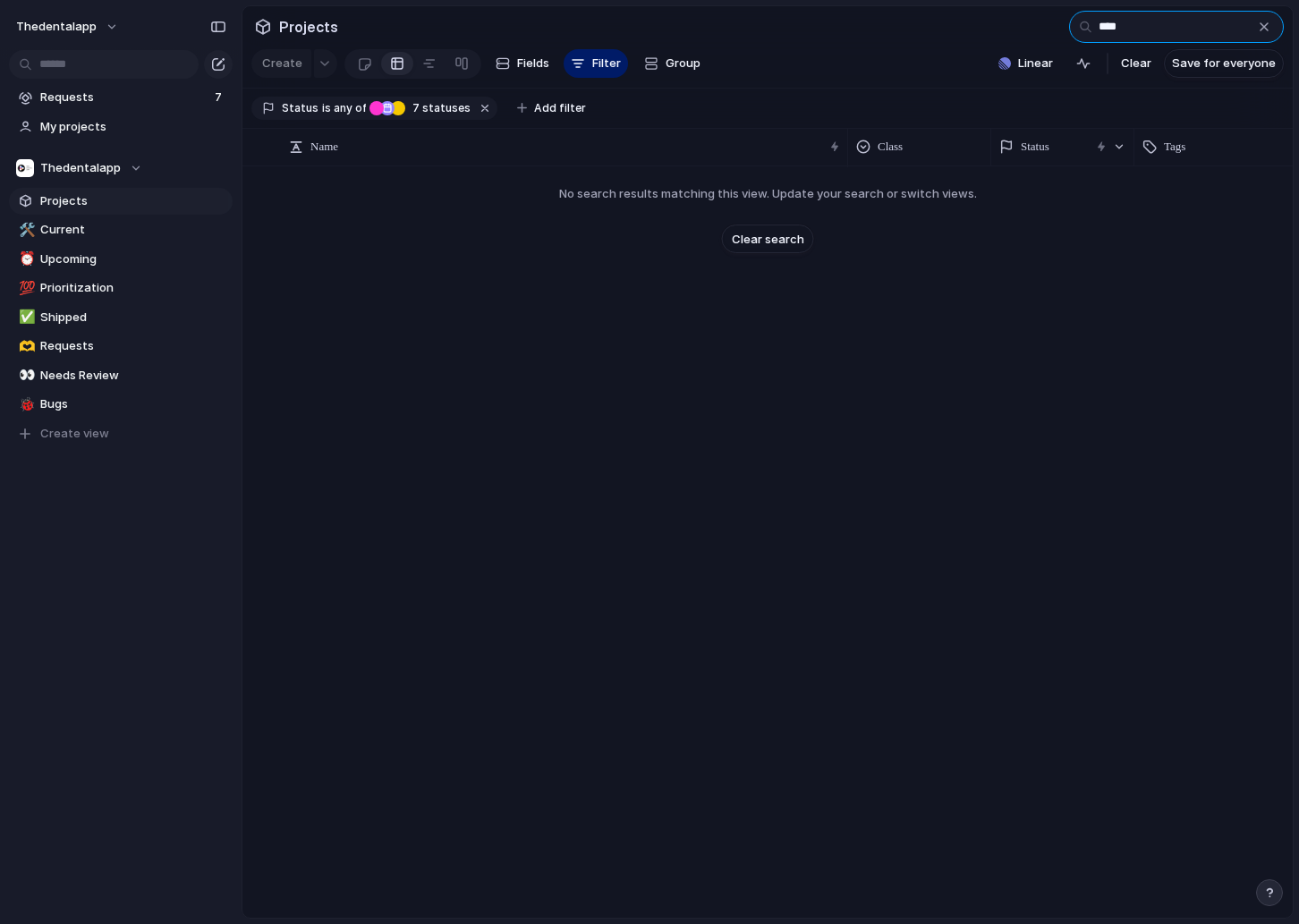
type input "****"
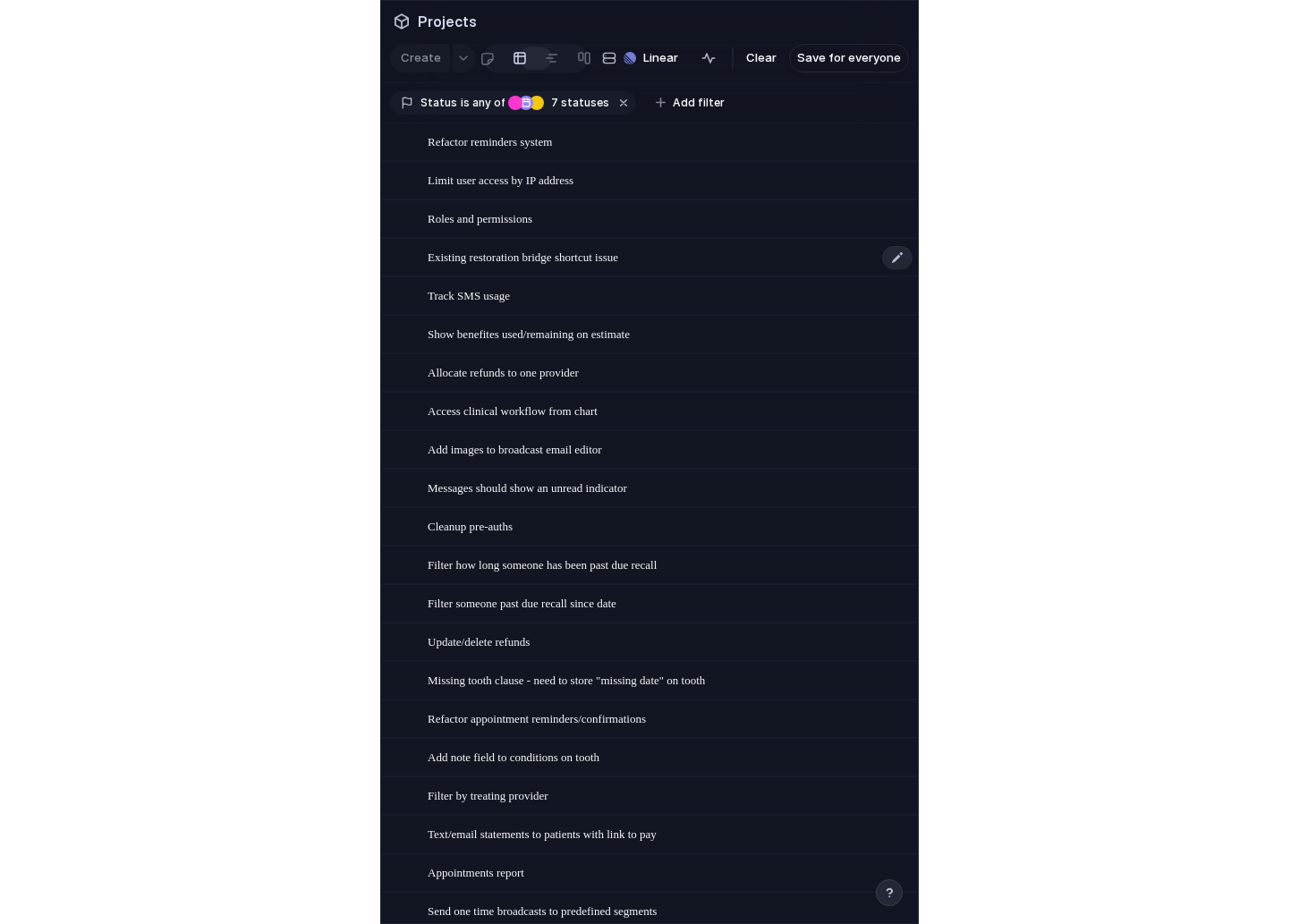
scroll to position [1, 0]
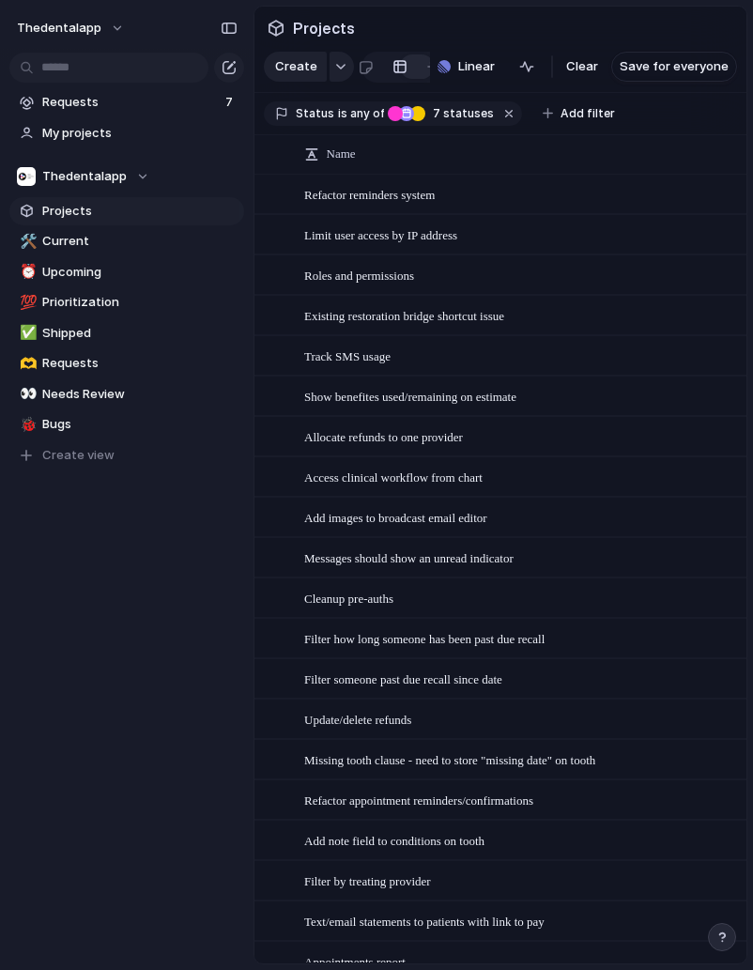
click at [187, 5] on div "thedentalapp" at bounding box center [126, 24] width 253 height 49
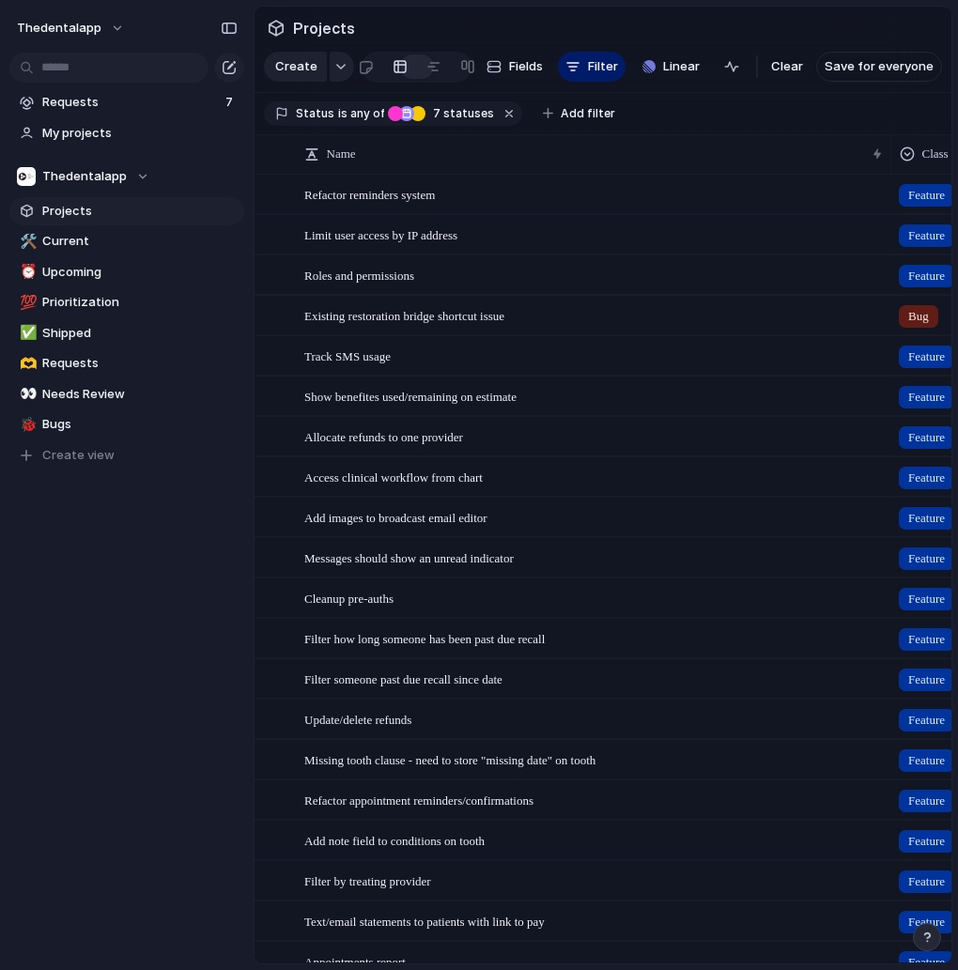
click at [795, 23] on section "Projects" at bounding box center [602, 28] width 697 height 42
